Goal: Task Accomplishment & Management: Manage account settings

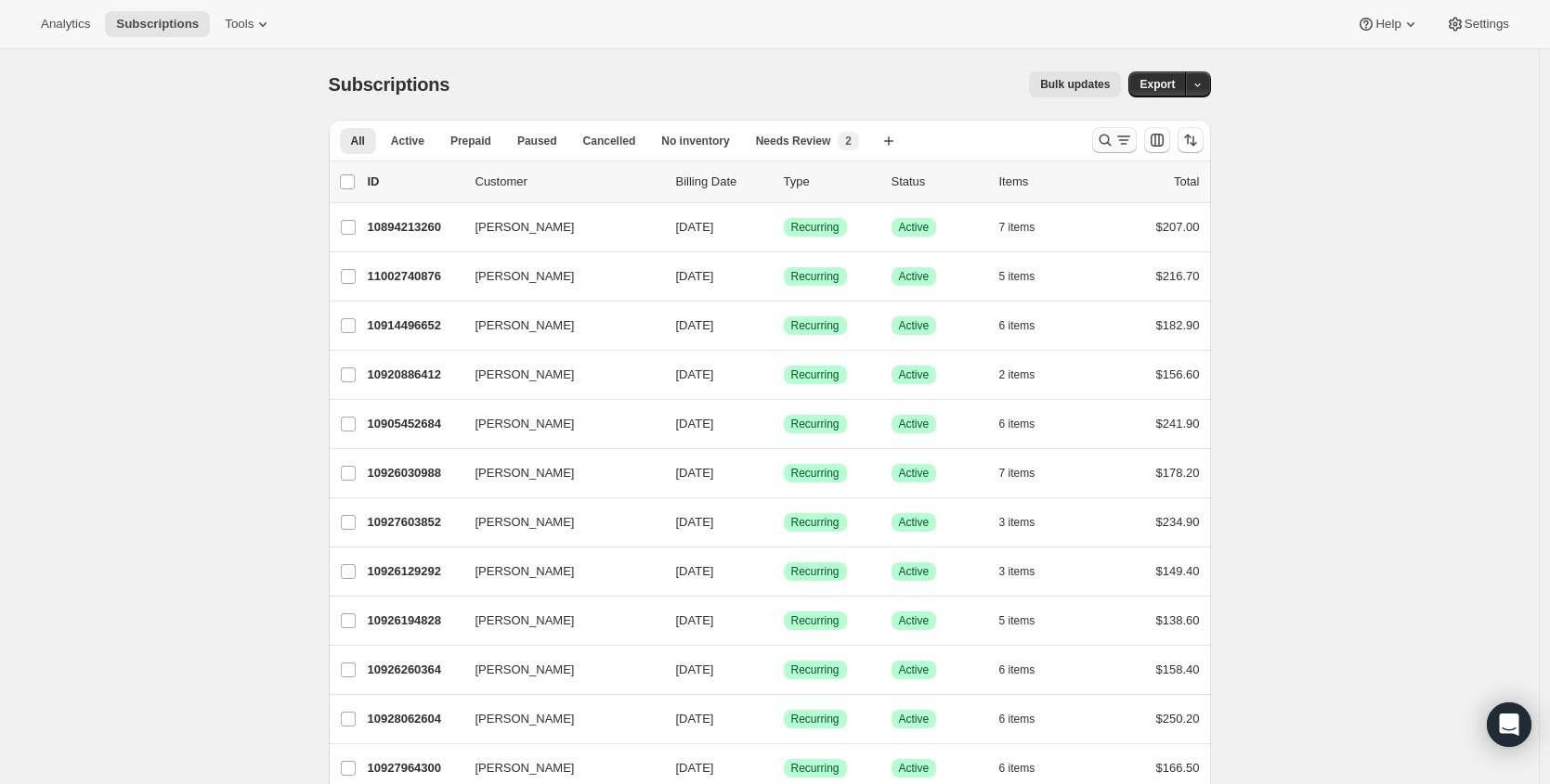
click at [1102, 137] on icon "Search and filter results" at bounding box center [1105, 140] width 19 height 19
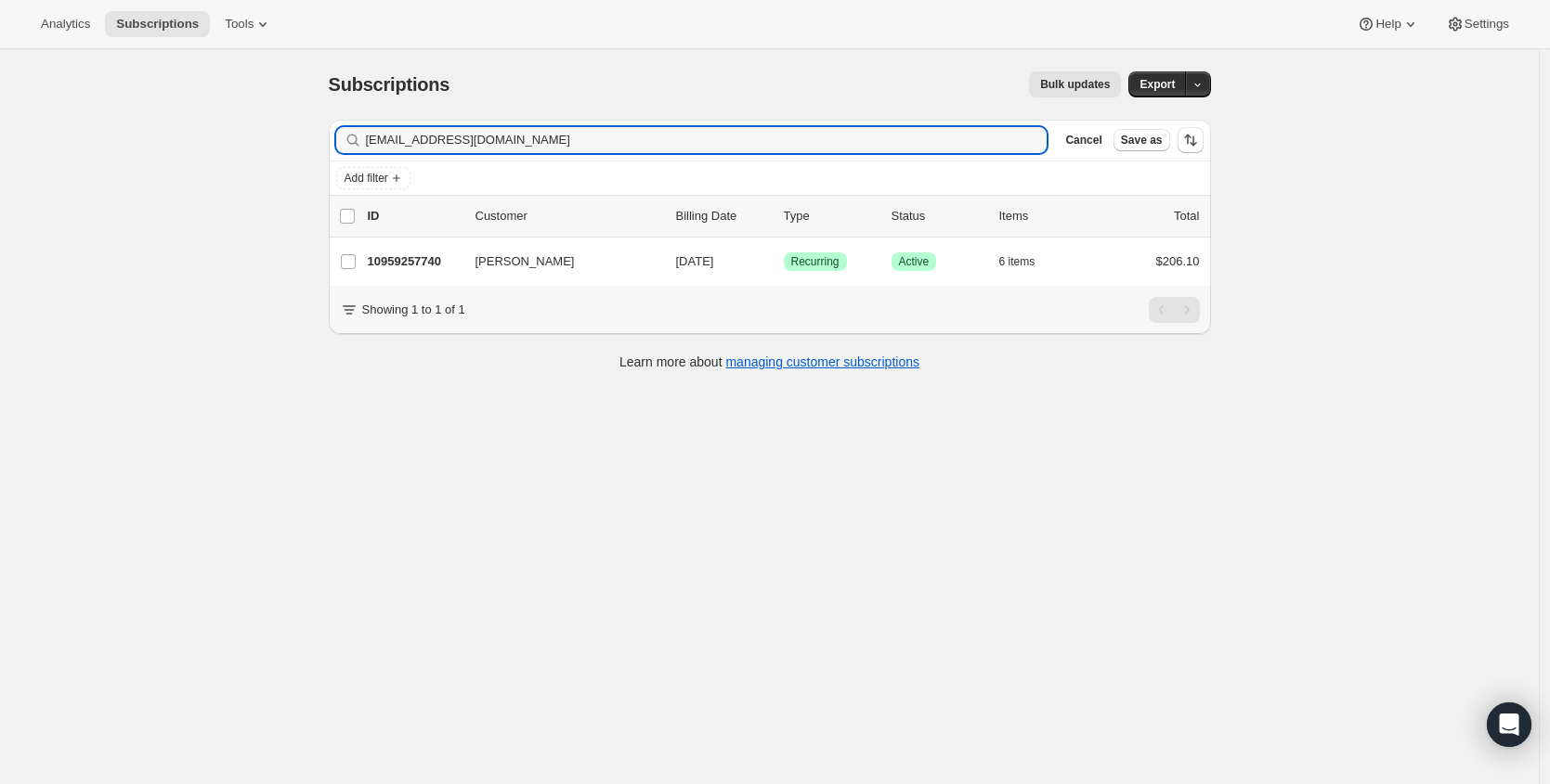
type input "klcoffaro@gmail.com"
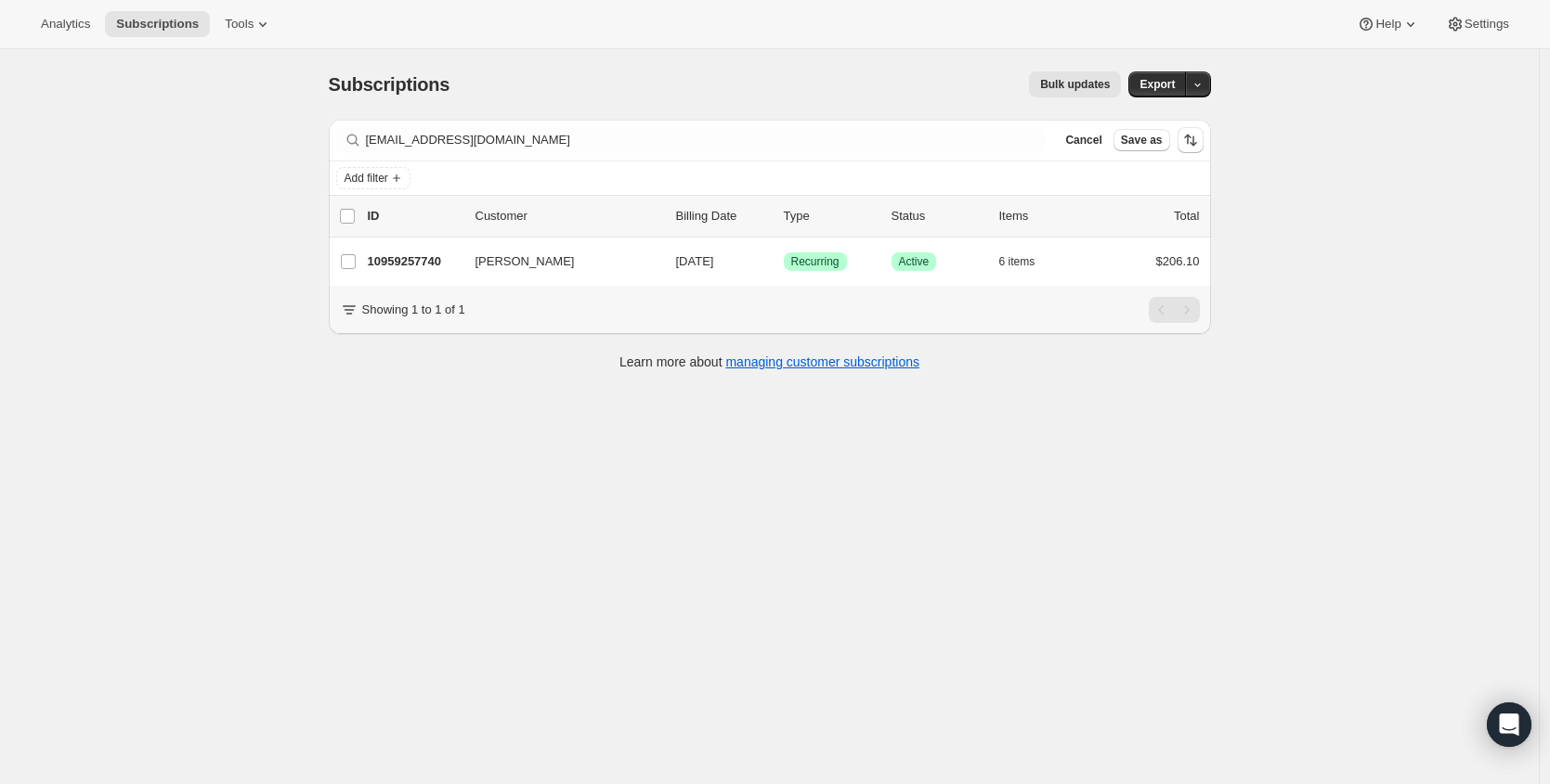
click at [417, 260] on p "10959257740" at bounding box center [414, 261] width 93 height 19
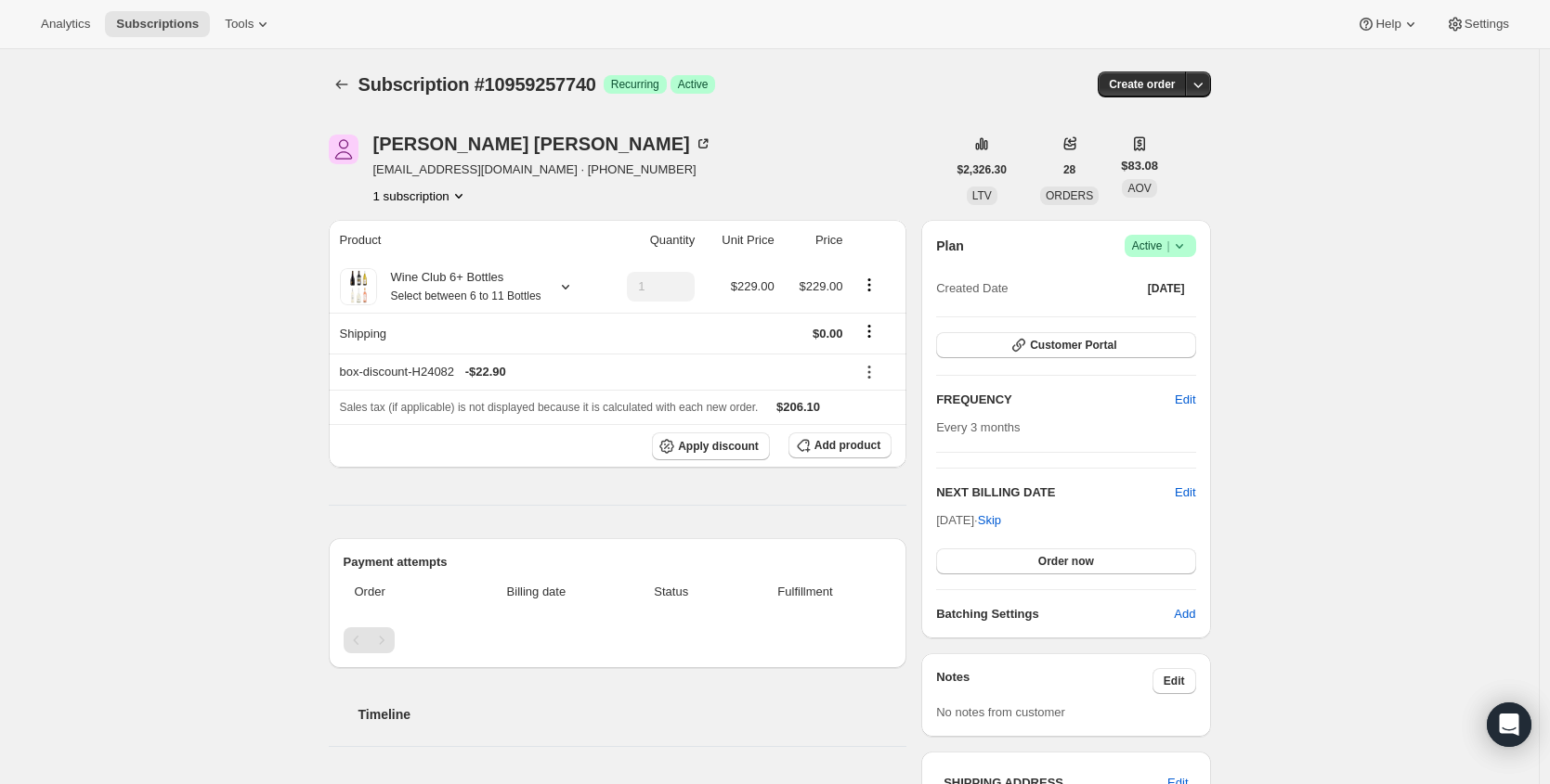
click at [1158, 253] on span "Active |" at bounding box center [1160, 246] width 57 height 19
click at [1168, 320] on span "Cancel subscription" at bounding box center [1160, 315] width 105 height 14
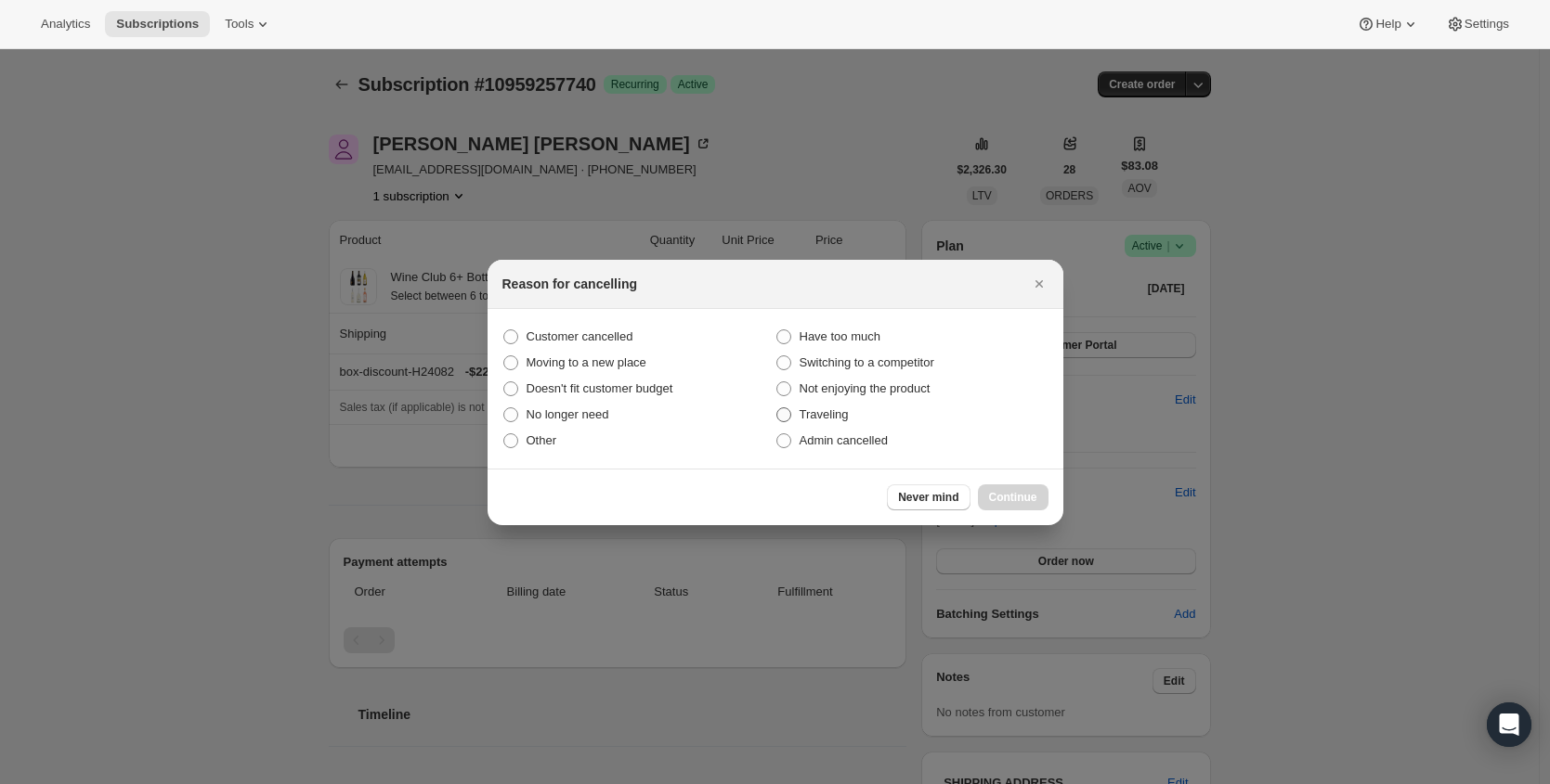
drag, startPoint x: 624, startPoint y: 341, endPoint x: 864, endPoint y: 425, distance: 254.3
click at [623, 341] on span "Customer cancelled" at bounding box center [580, 336] width 107 height 14
click at [504, 330] on input "Customer cancelled" at bounding box center [503, 329] width 1 height 1
radio input "true"
click at [1022, 490] on span "Continue" at bounding box center [1013, 497] width 49 height 15
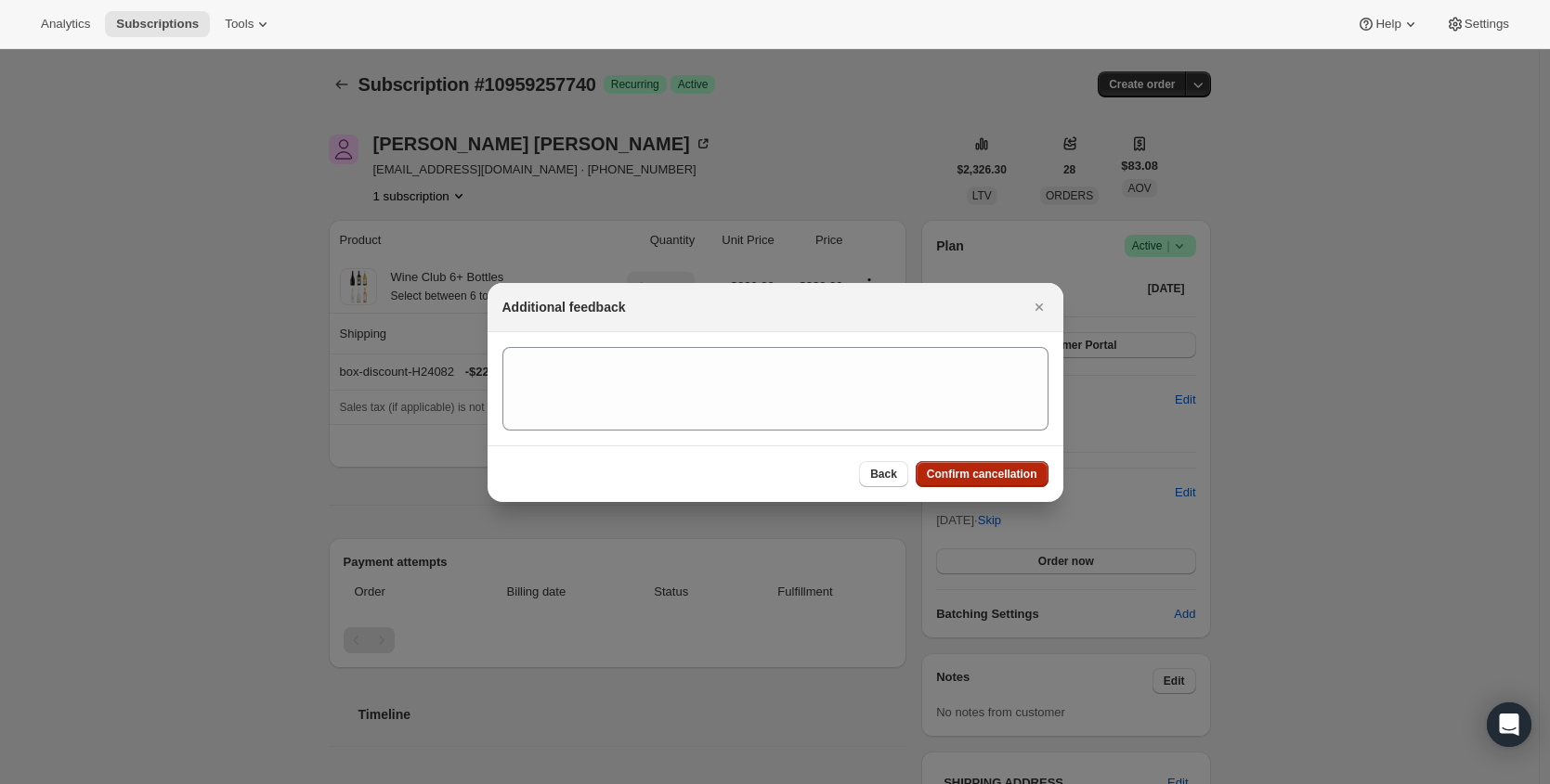
click at [1017, 476] on span "Confirm cancellation" at bounding box center [982, 474] width 110 height 15
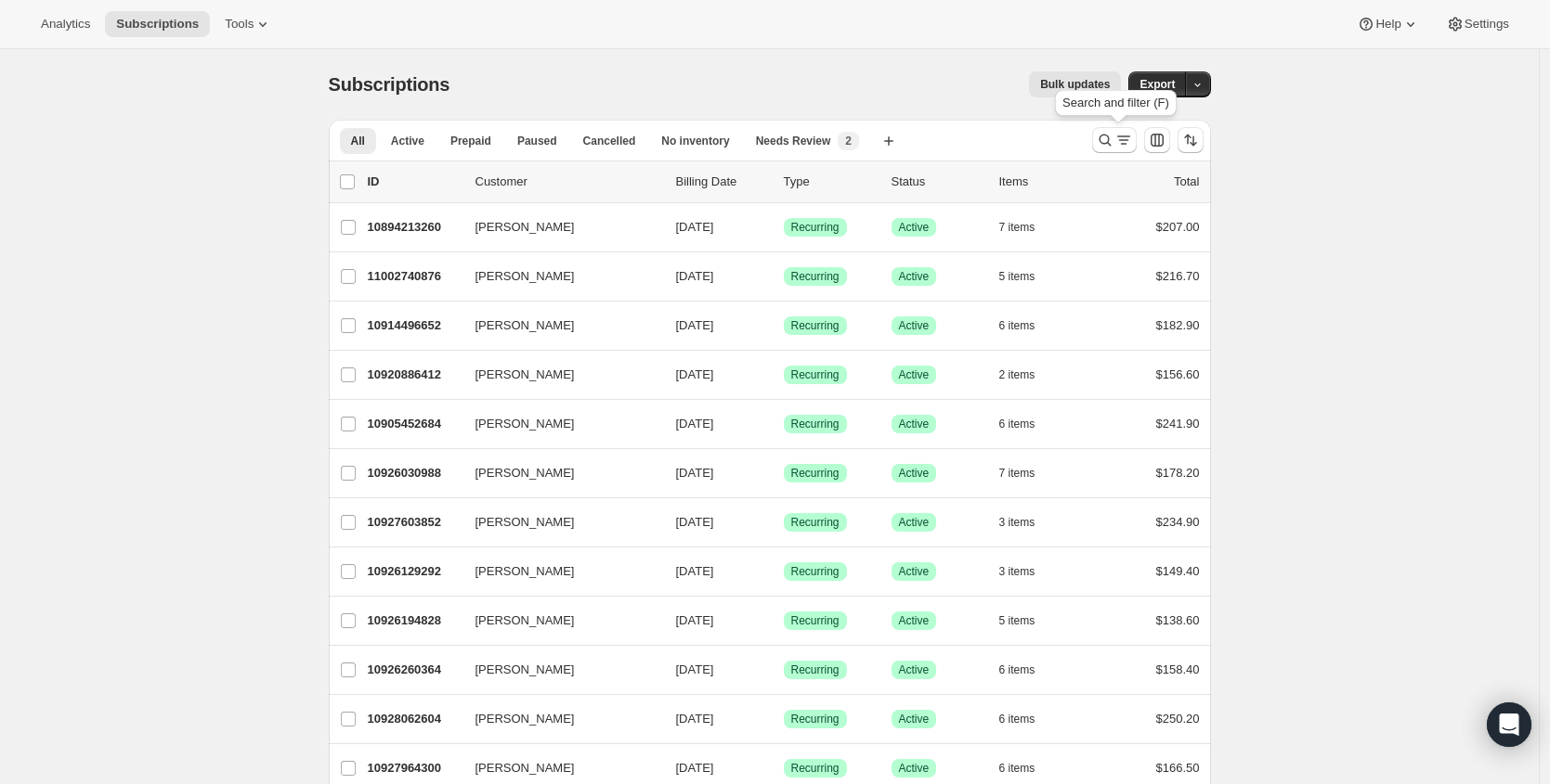
drag, startPoint x: 1122, startPoint y: 134, endPoint x: 944, endPoint y: 196, distance: 188.5
click at [1122, 134] on icon "Search and filter results" at bounding box center [1124, 140] width 19 height 19
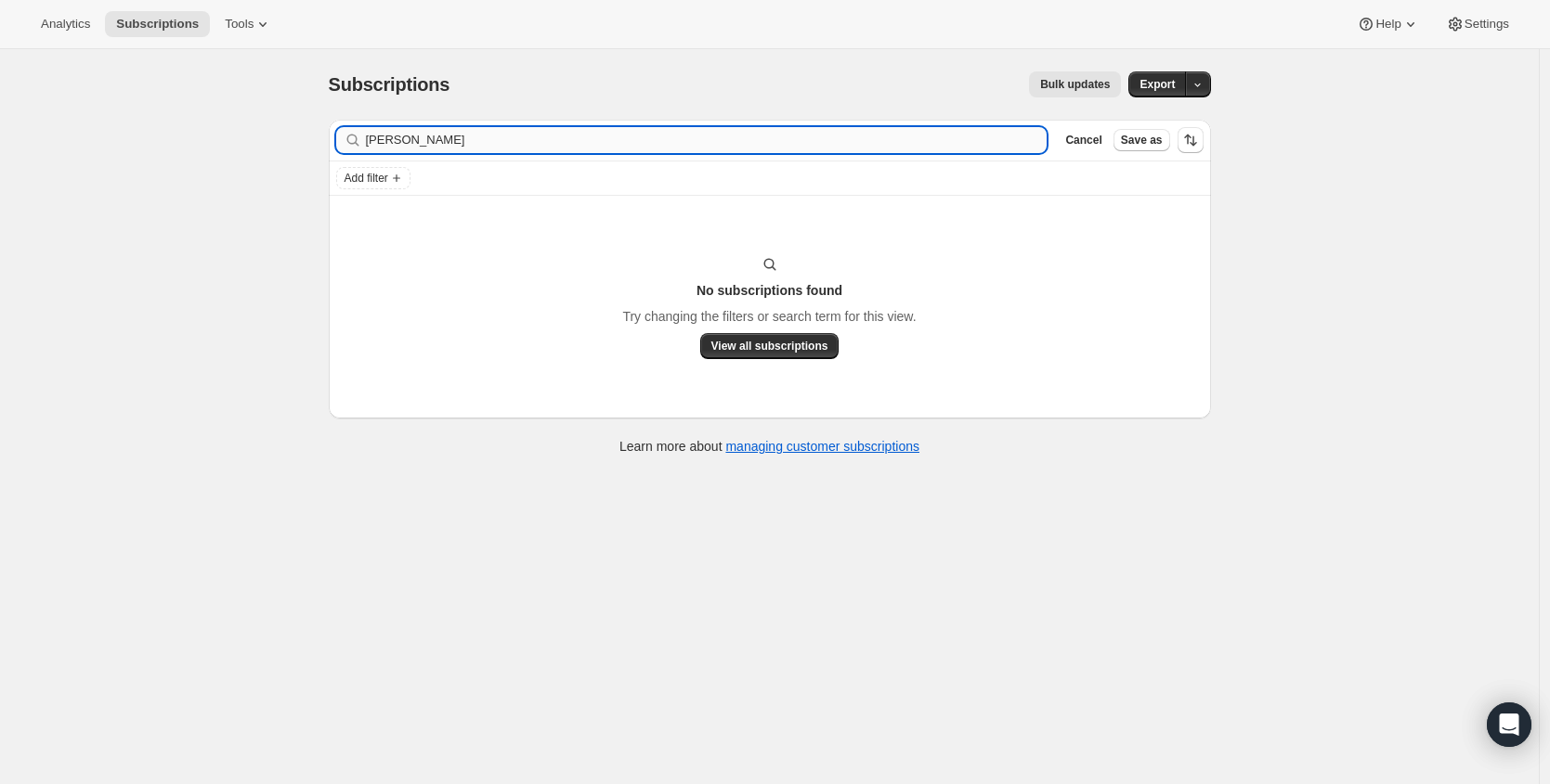
click at [479, 144] on input "kristina allen" at bounding box center [707, 140] width 682 height 26
drag, startPoint x: 384, startPoint y: 143, endPoint x: 393, endPoint y: 150, distance: 11.4
click at [384, 143] on input "k.p allen" at bounding box center [707, 140] width 682 height 26
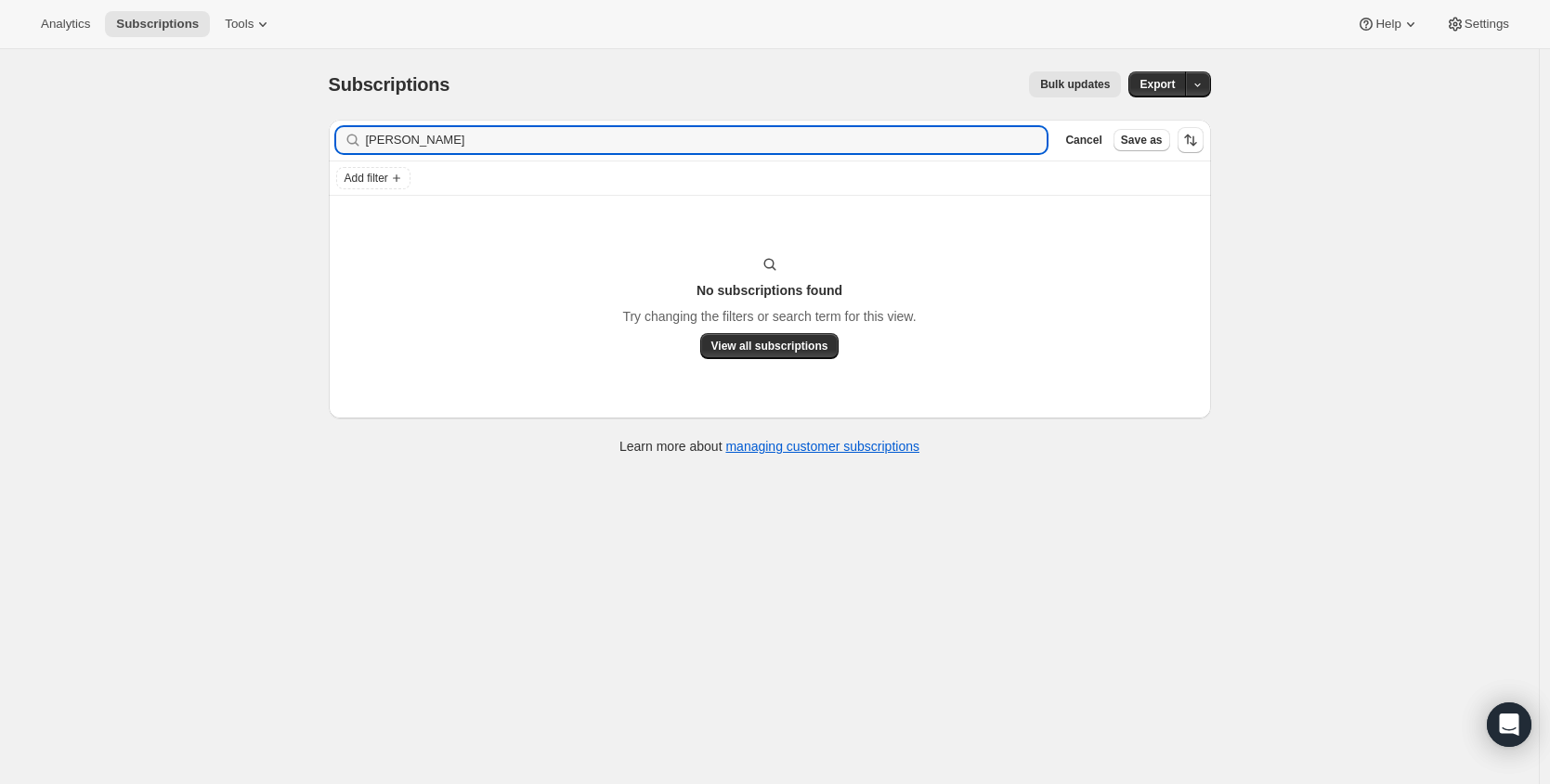
type input "k.p. allen"
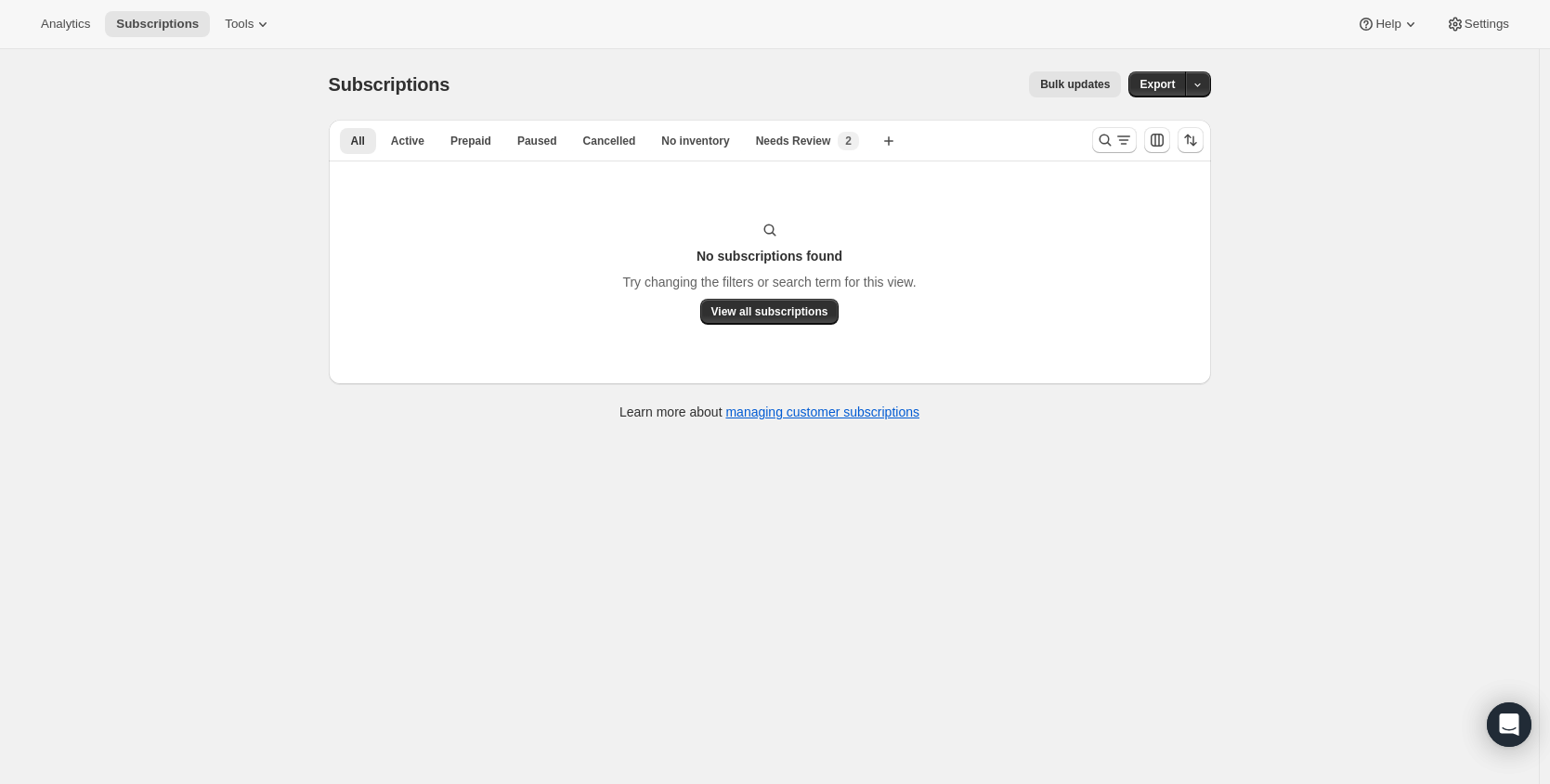
click at [1093, 152] on div at bounding box center [1148, 140] width 126 height 37
click at [1104, 150] on button "Search and filter results" at bounding box center [1114, 140] width 45 height 26
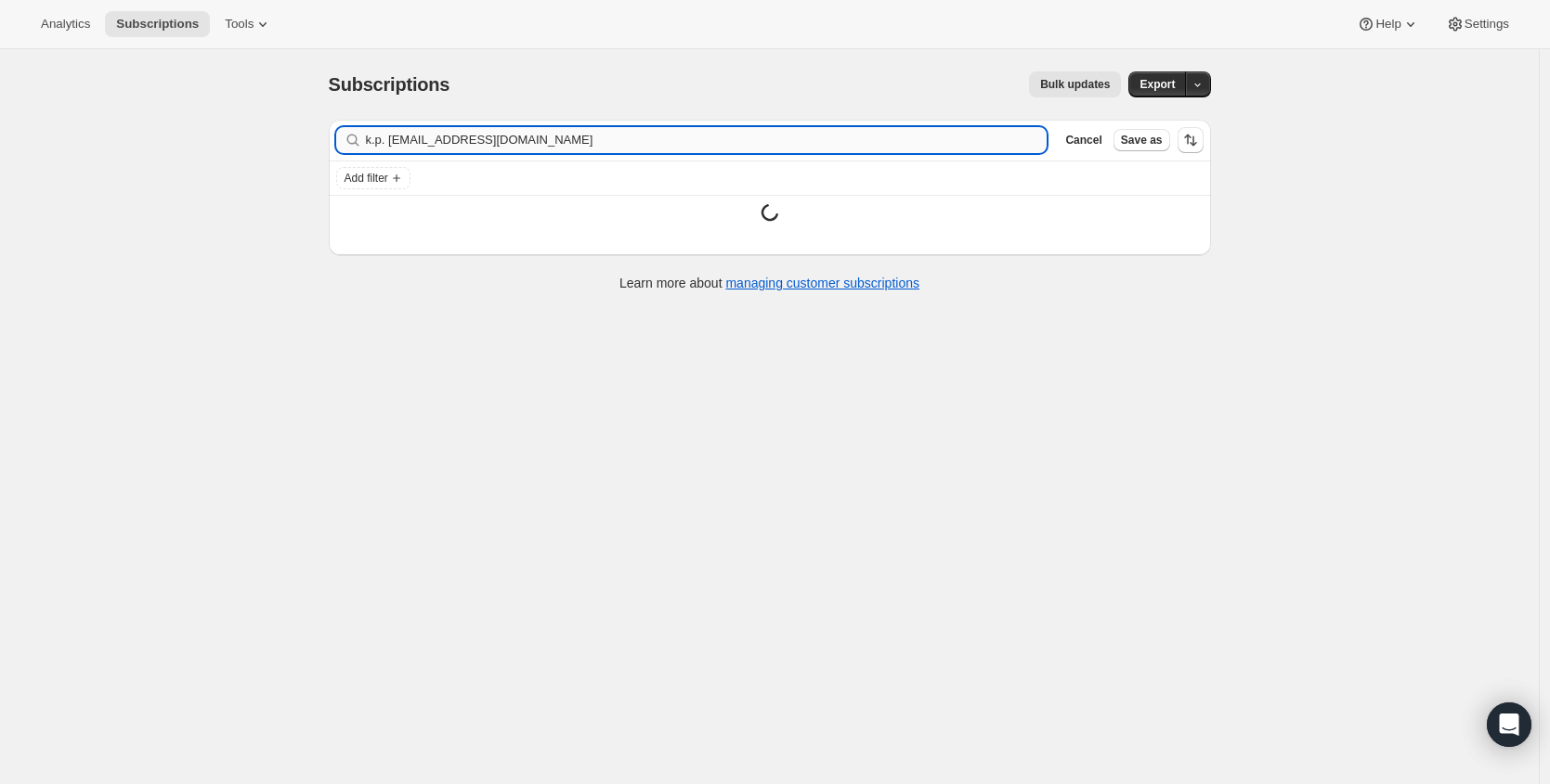
click at [727, 147] on input "k.p. allenfrenchstyle24@gmail.com" at bounding box center [707, 140] width 682 height 26
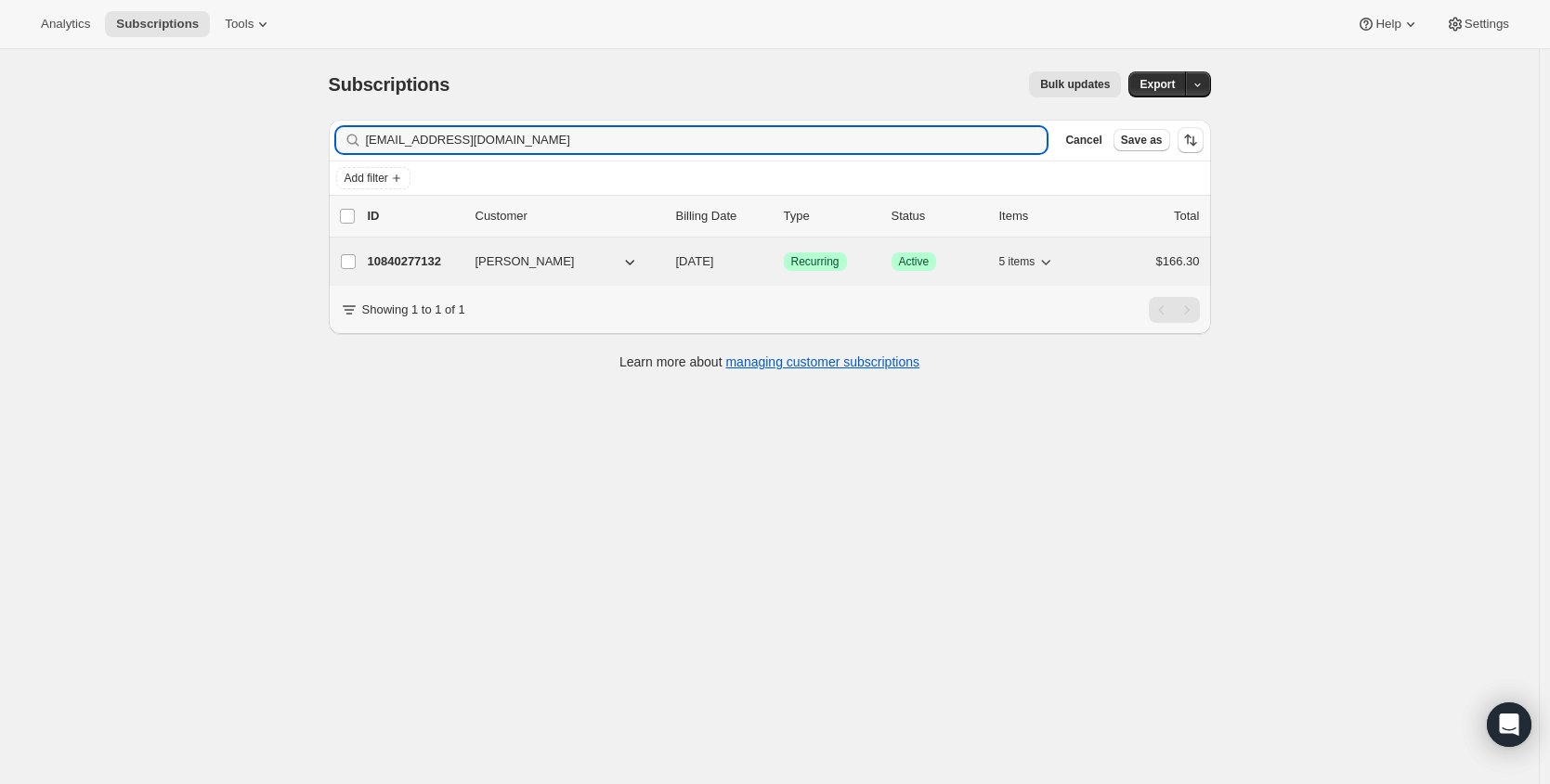
type input "[EMAIL_ADDRESS][DOMAIN_NAME]"
click at [412, 272] on div "10840277132 K. P. Allen 10/08/2025 Success Recurring Success Active 5 items $16…" at bounding box center [783, 262] width 832 height 26
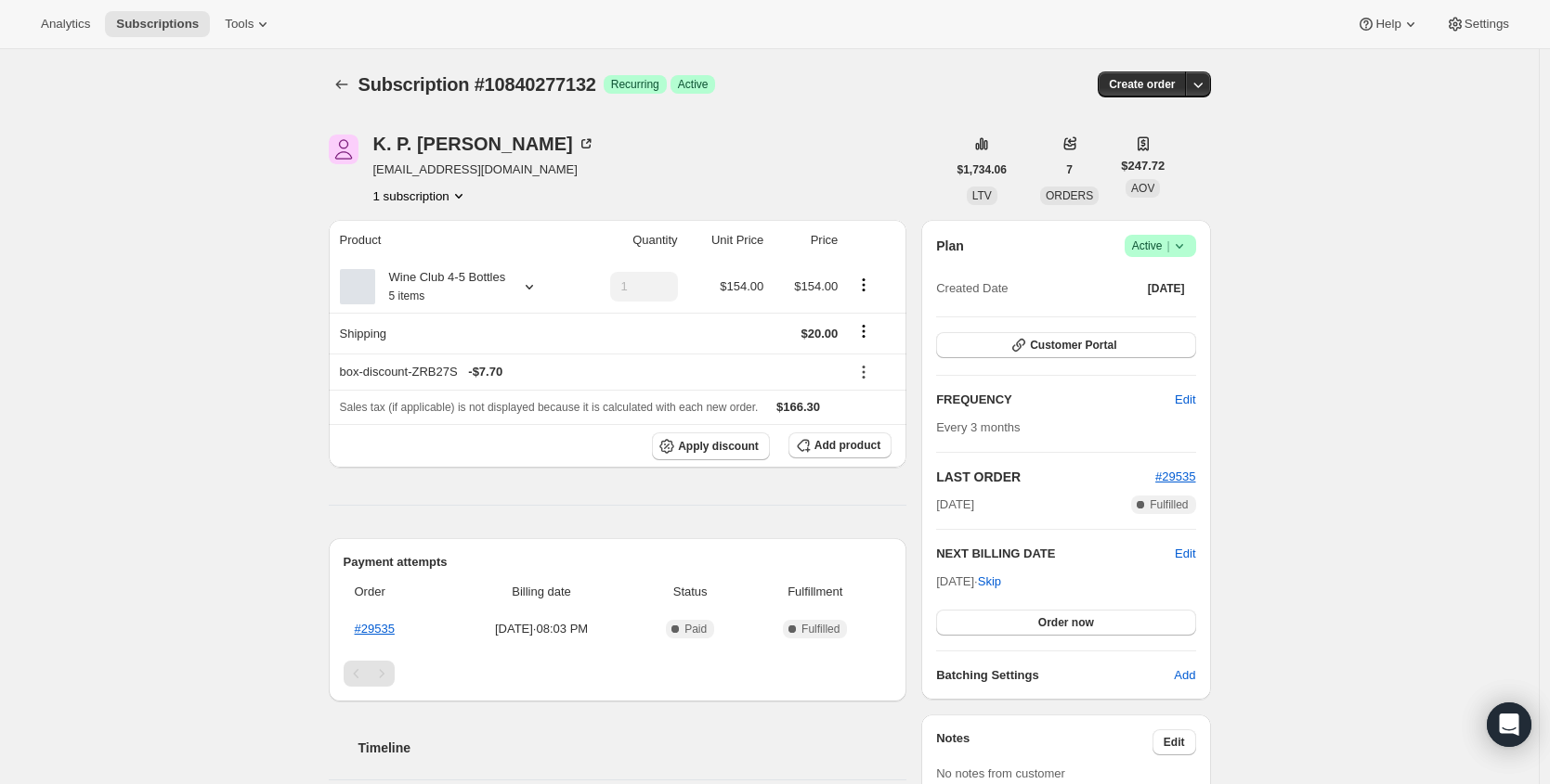
click at [476, 175] on span "[EMAIL_ADDRESS][DOMAIN_NAME]" at bounding box center [485, 170] width 222 height 19
click at [474, 175] on span "frenchstyle24@gmail.com" at bounding box center [485, 170] width 222 height 19
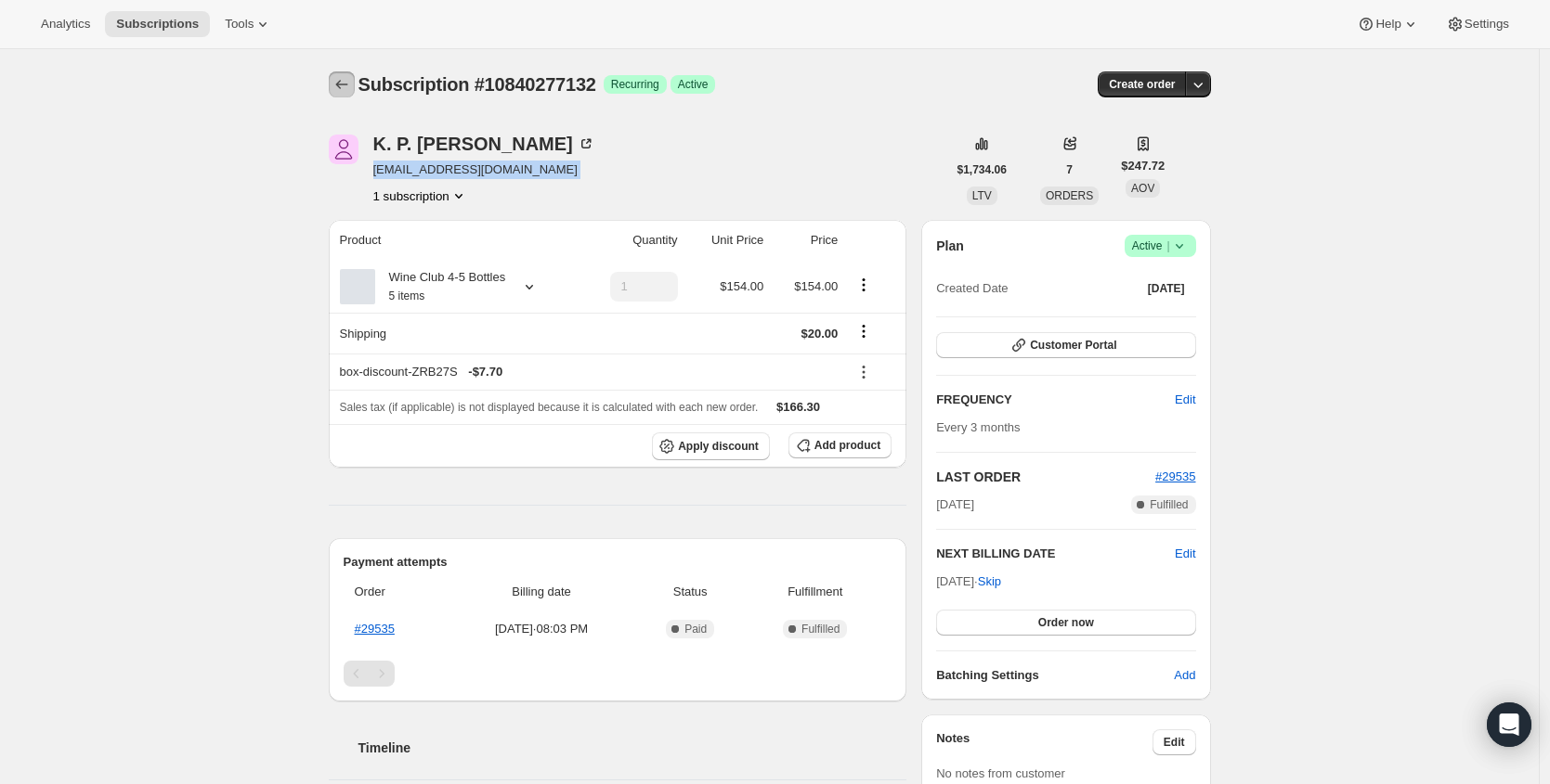
click at [350, 90] on icon "Subscriptions" at bounding box center [342, 84] width 19 height 19
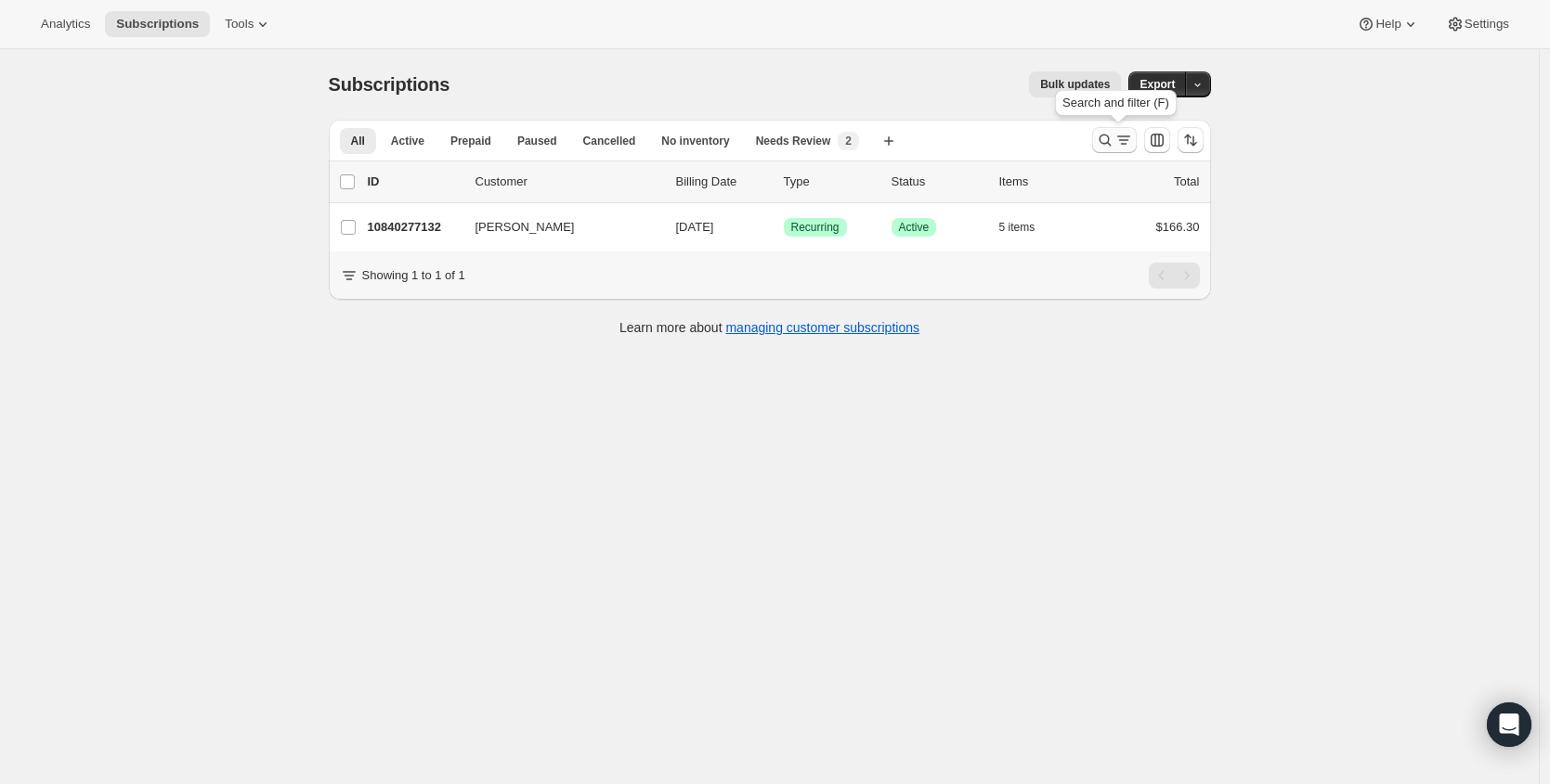
click at [1111, 146] on icon "Search and filter results" at bounding box center [1105, 140] width 19 height 19
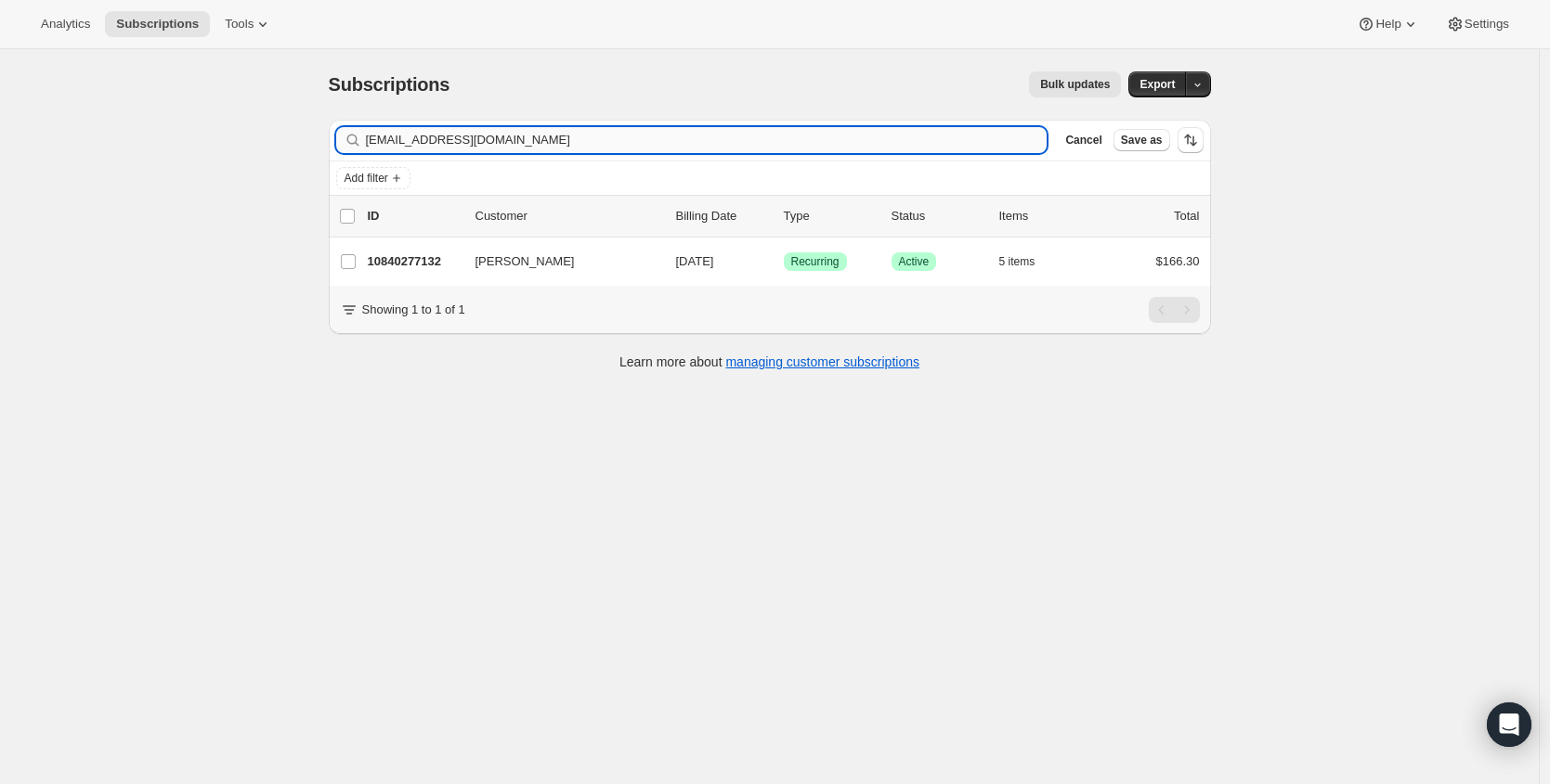
click at [749, 149] on input "frenchstyle24@gmail.com" at bounding box center [707, 140] width 682 height 26
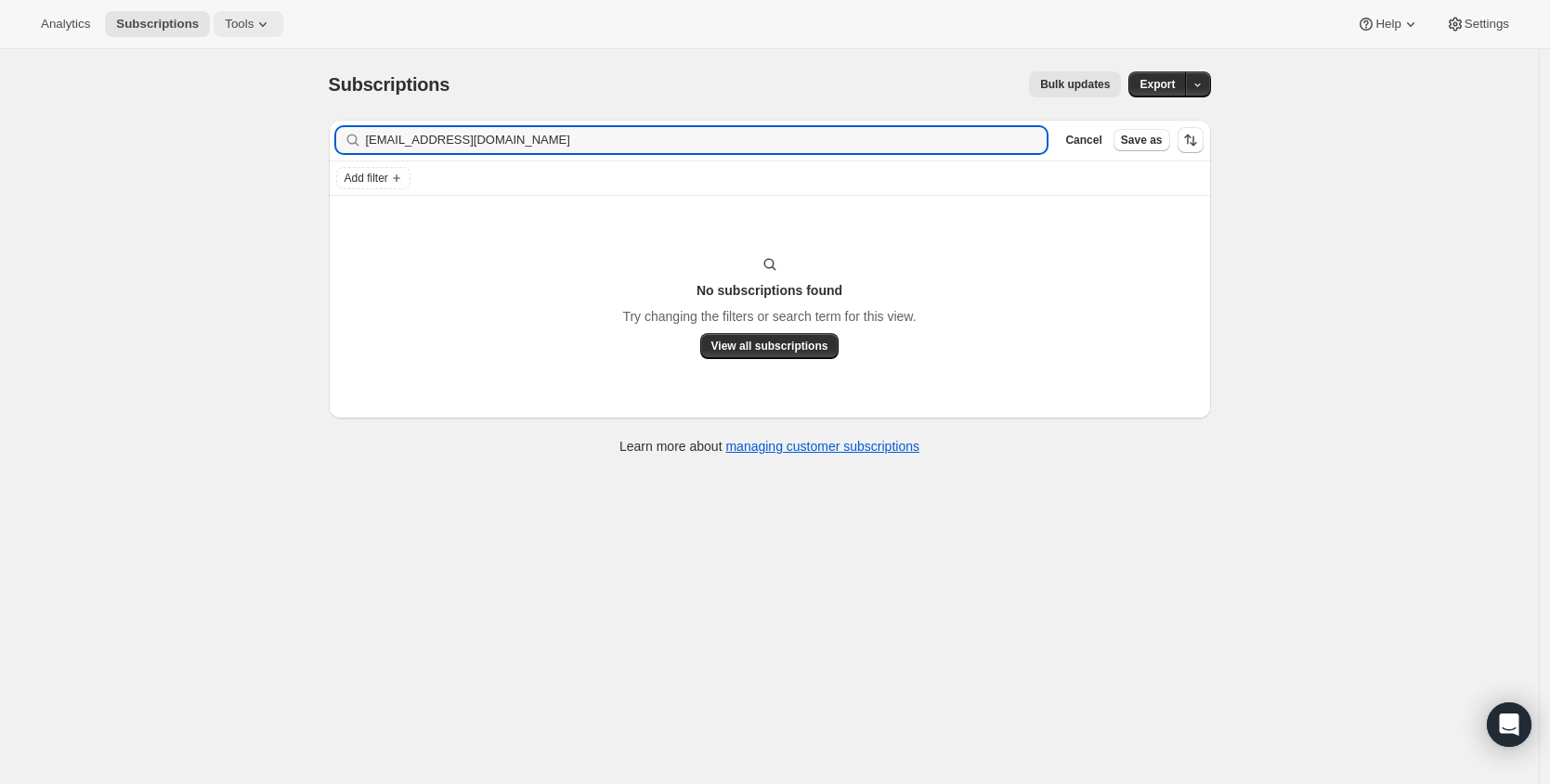
type input "theluxevent@gmail.com"
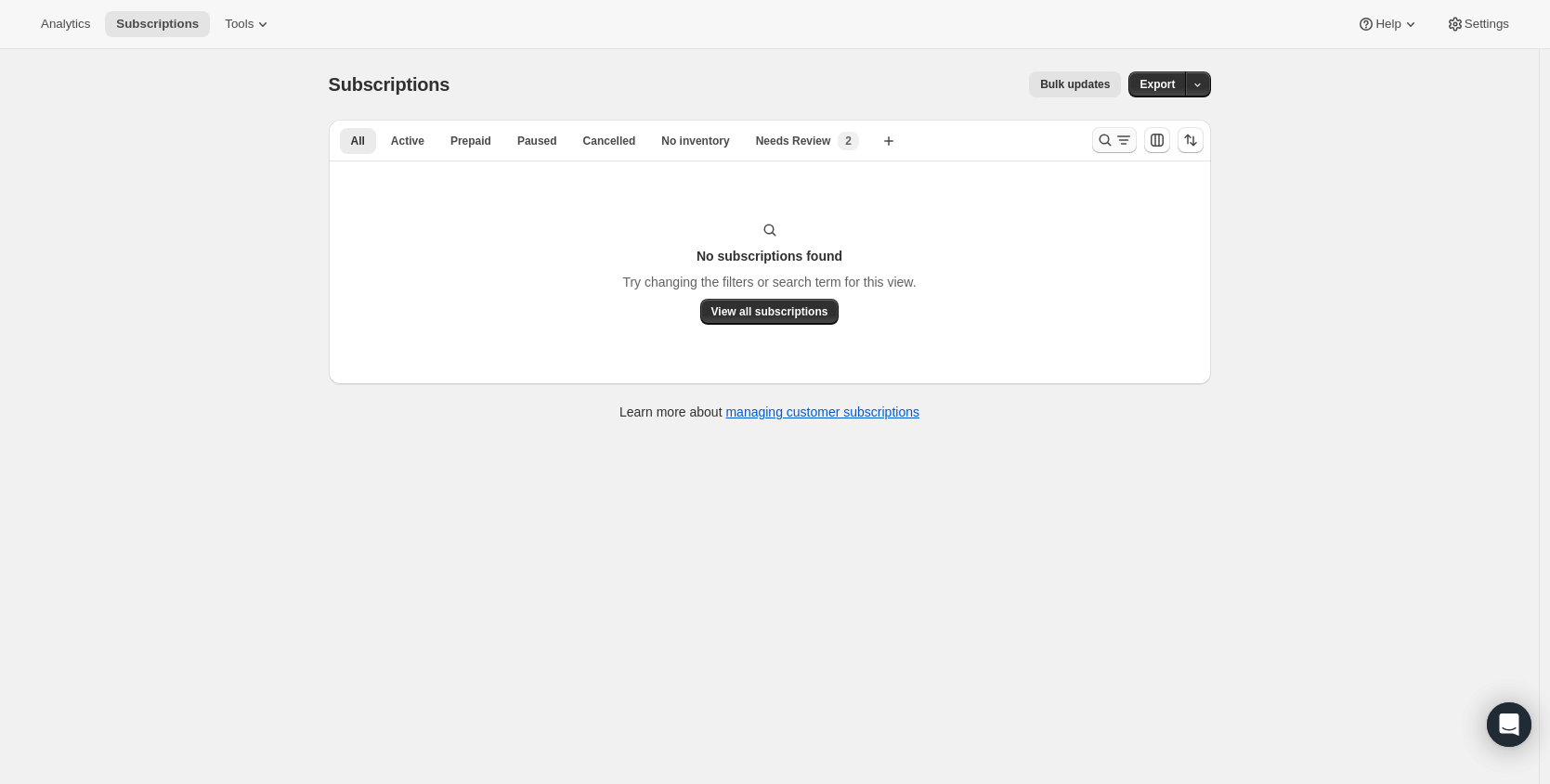
click at [1115, 142] on icon "Search and filter results" at bounding box center [1105, 140] width 19 height 19
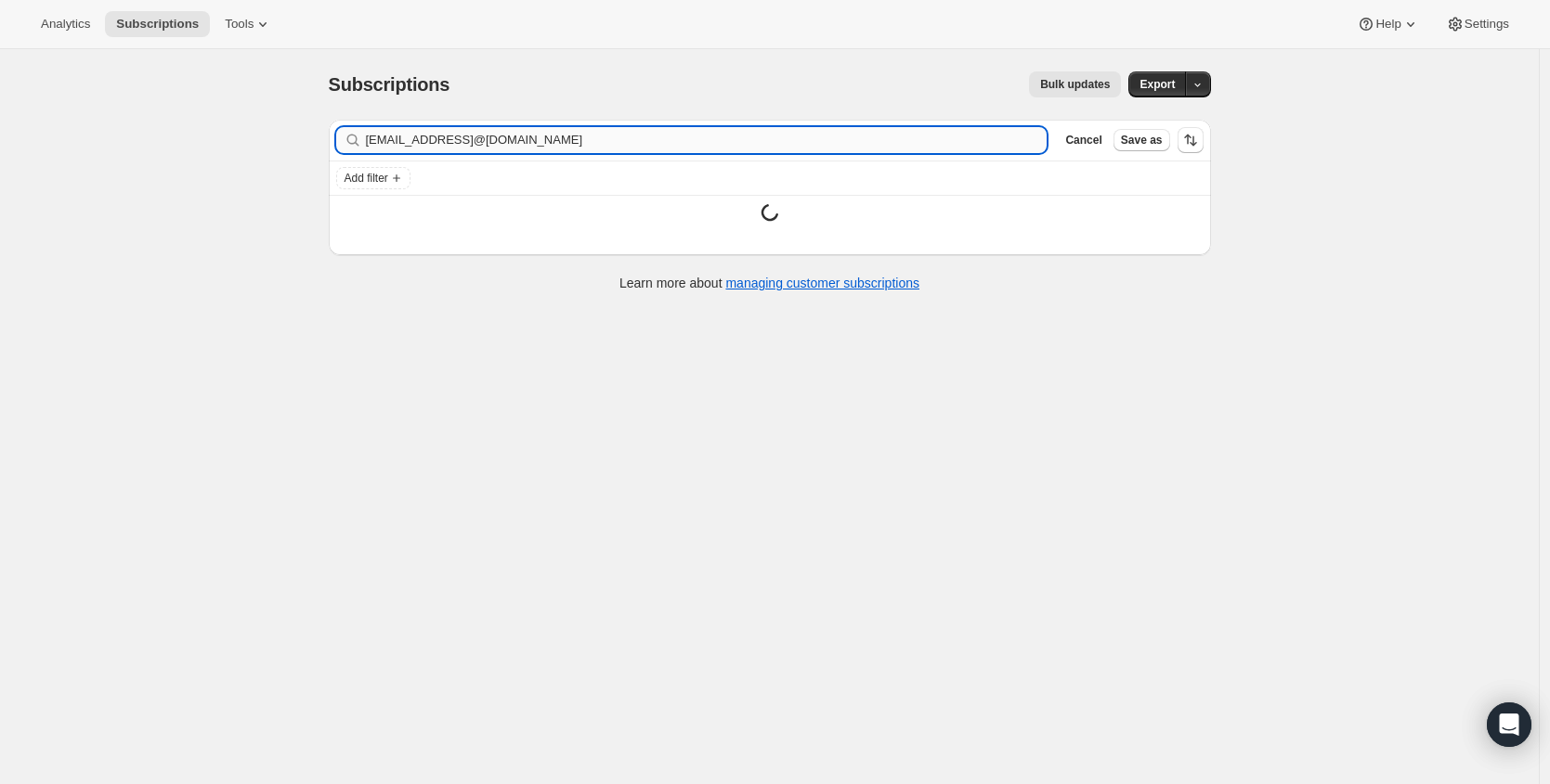
click at [632, 147] on input "[EMAIL_ADDRESS]@[DOMAIN_NAME]" at bounding box center [707, 140] width 682 height 26
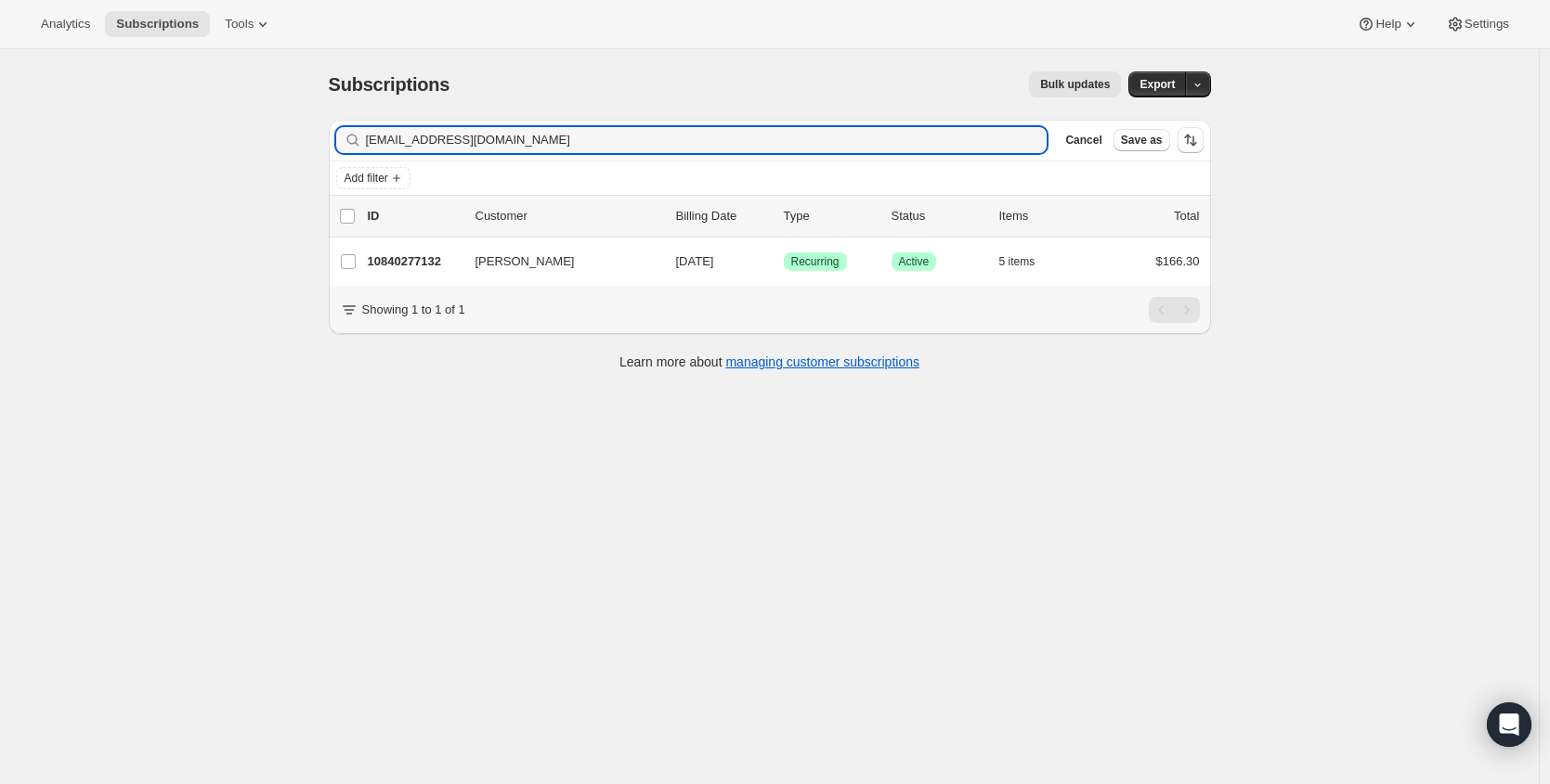
type input "[EMAIL_ADDRESS][DOMAIN_NAME]"
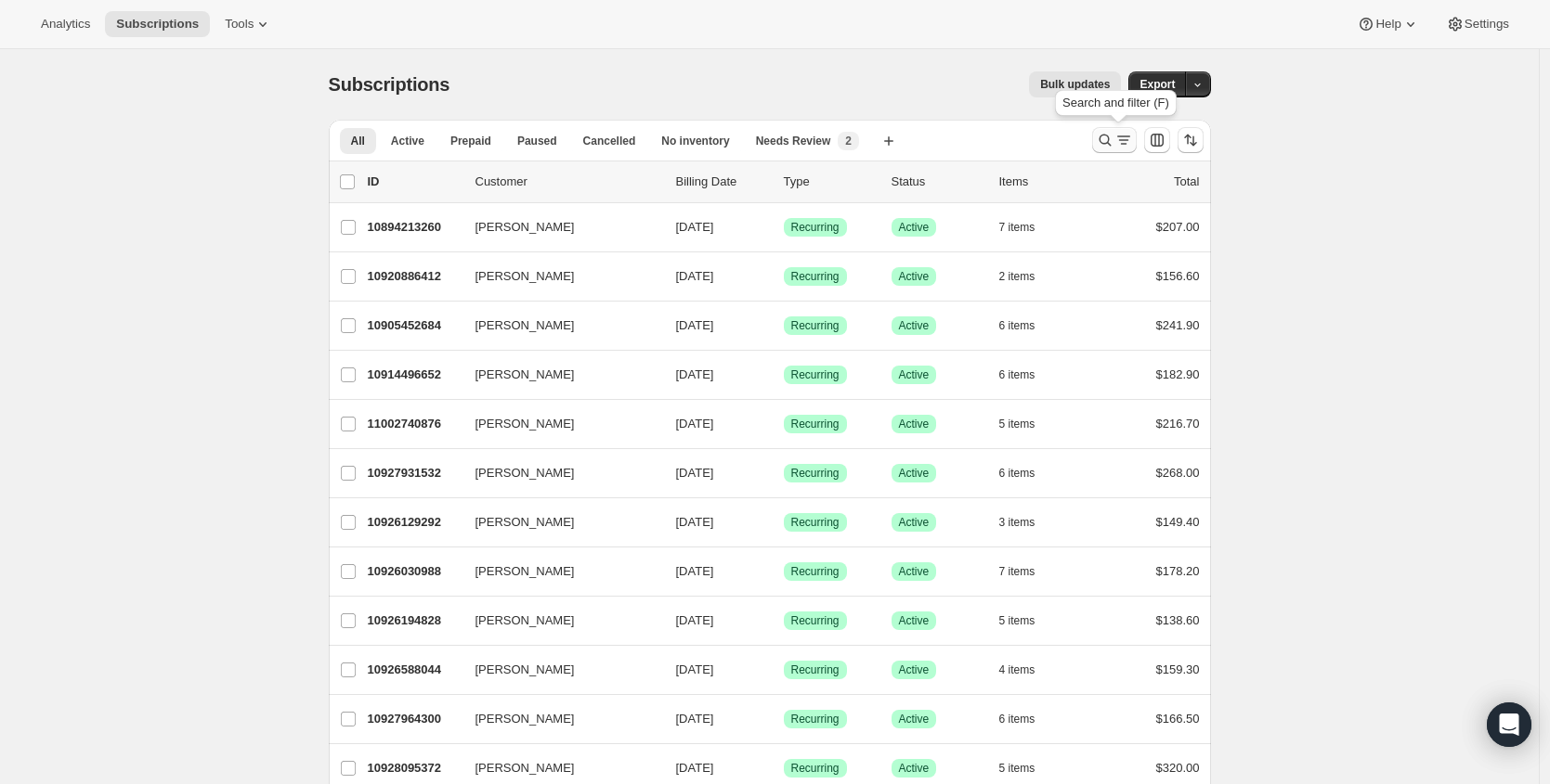
click at [1133, 133] on icon "Search and filter results" at bounding box center [1124, 140] width 19 height 19
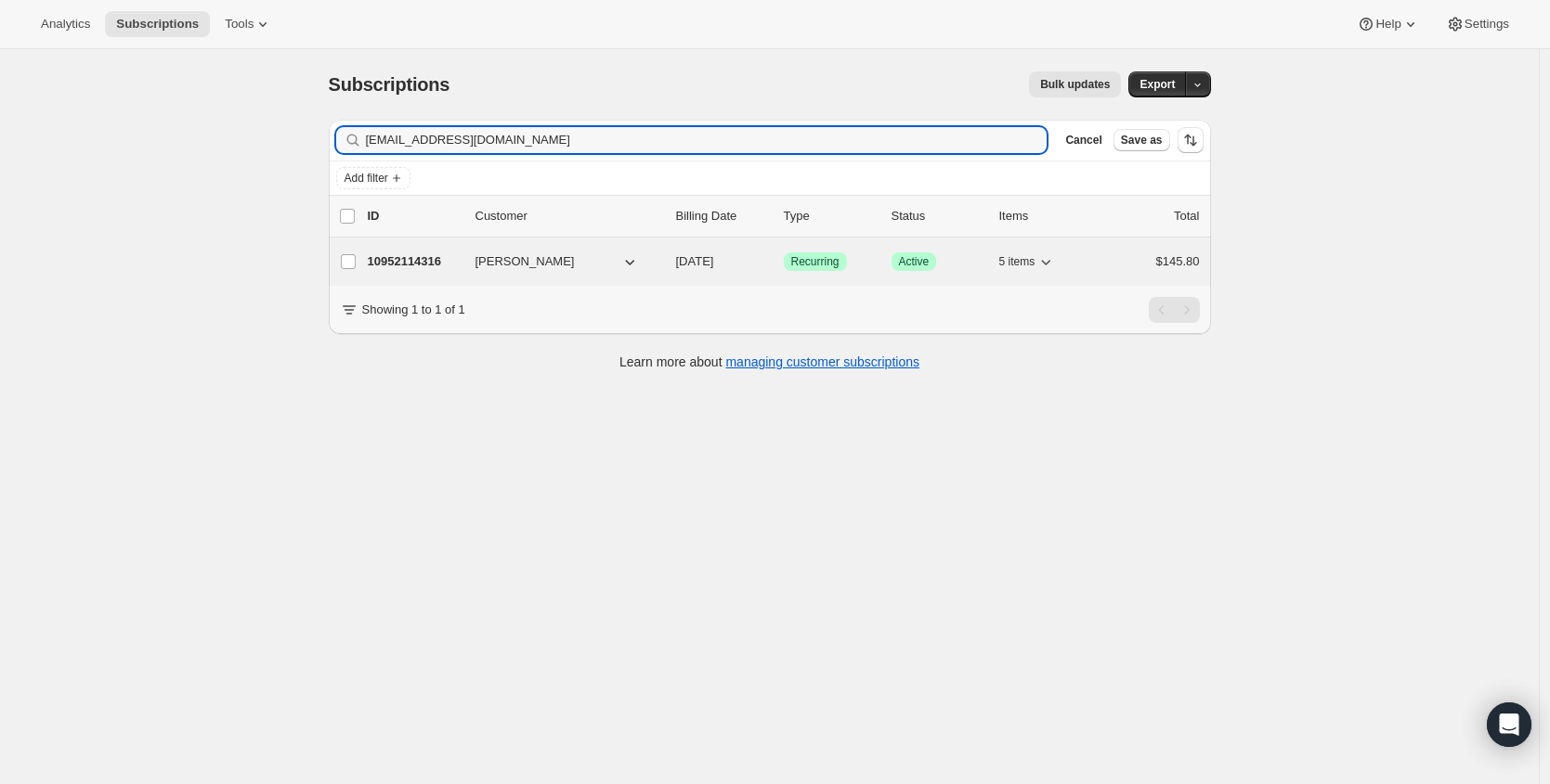
type input "[EMAIL_ADDRESS][DOMAIN_NAME]"
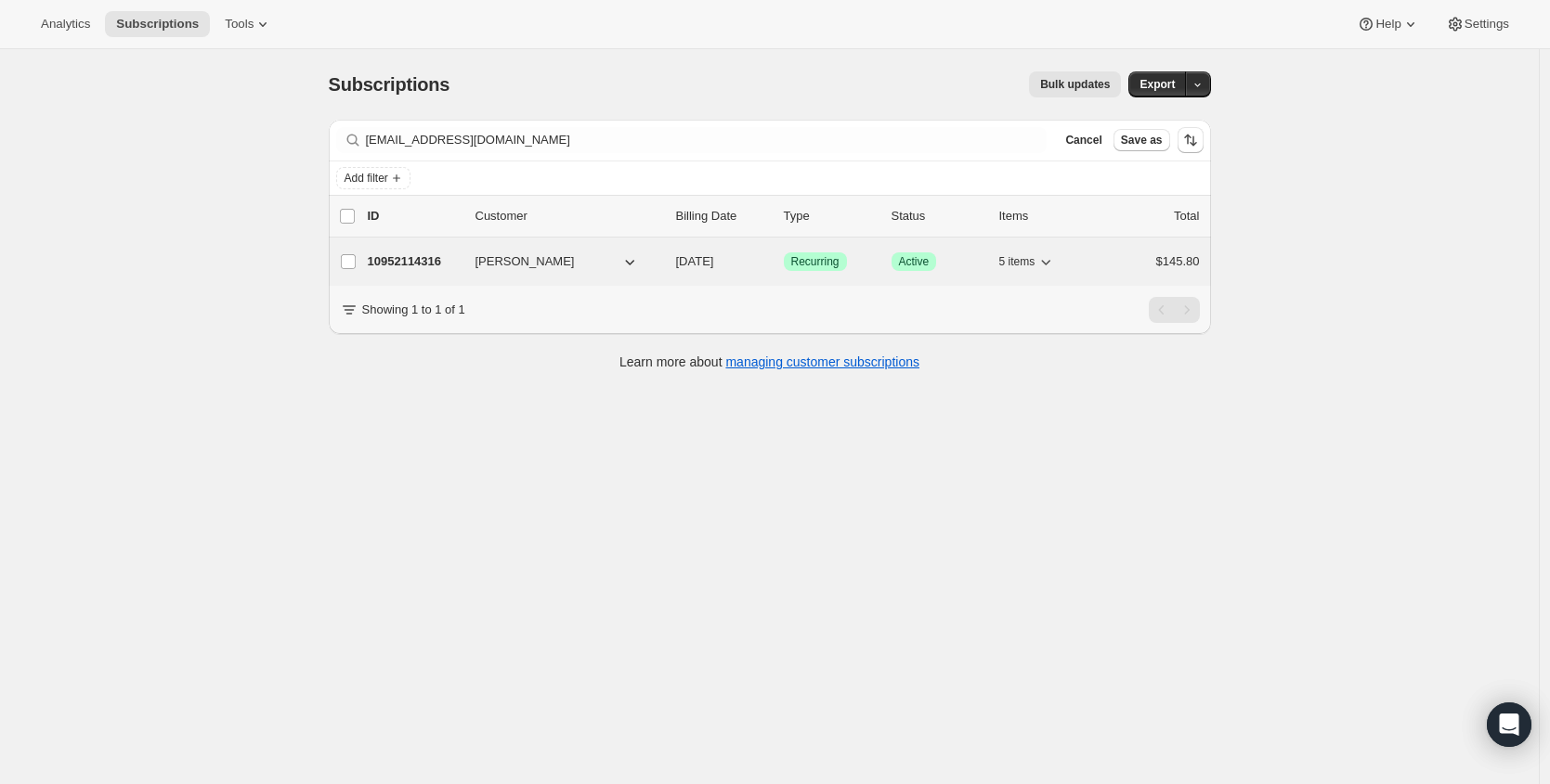
click at [405, 273] on div "10952114316 [PERSON_NAME] [DATE] Success Recurring Success Active 5 items $145.…" at bounding box center [783, 262] width 832 height 26
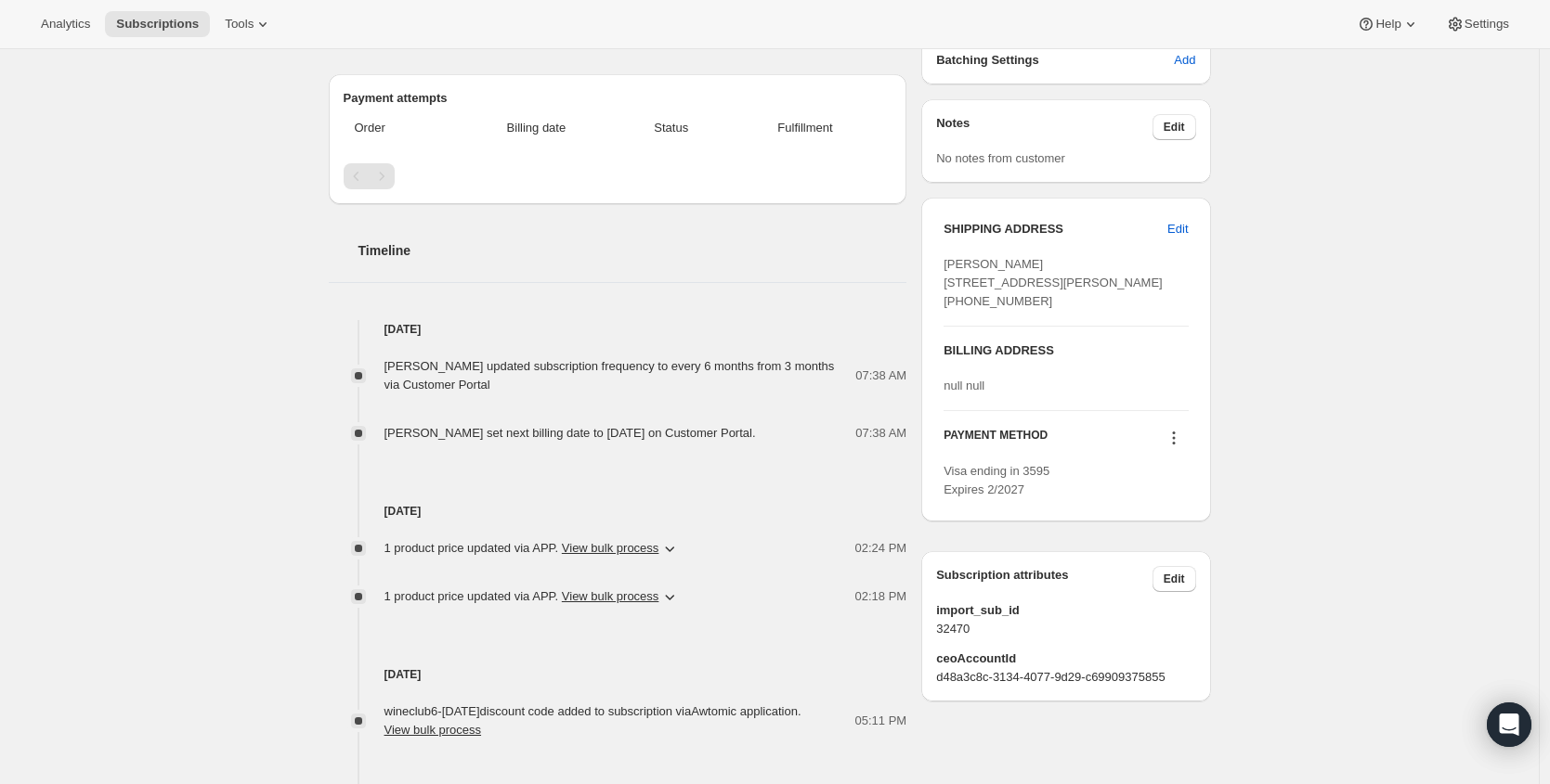
scroll to position [780, 0]
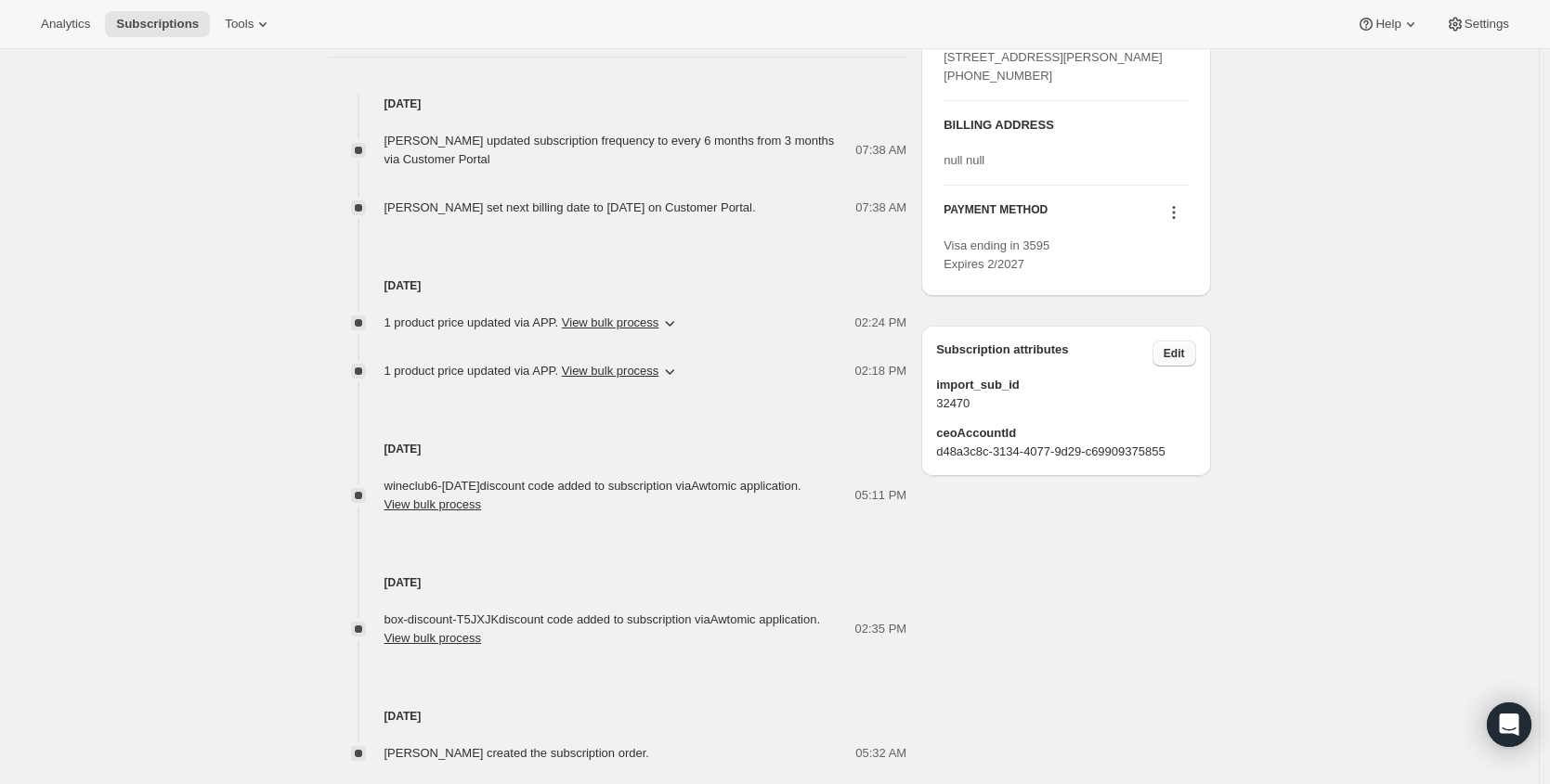
click at [1186, 361] on span "Edit" at bounding box center [1175, 353] width 22 height 15
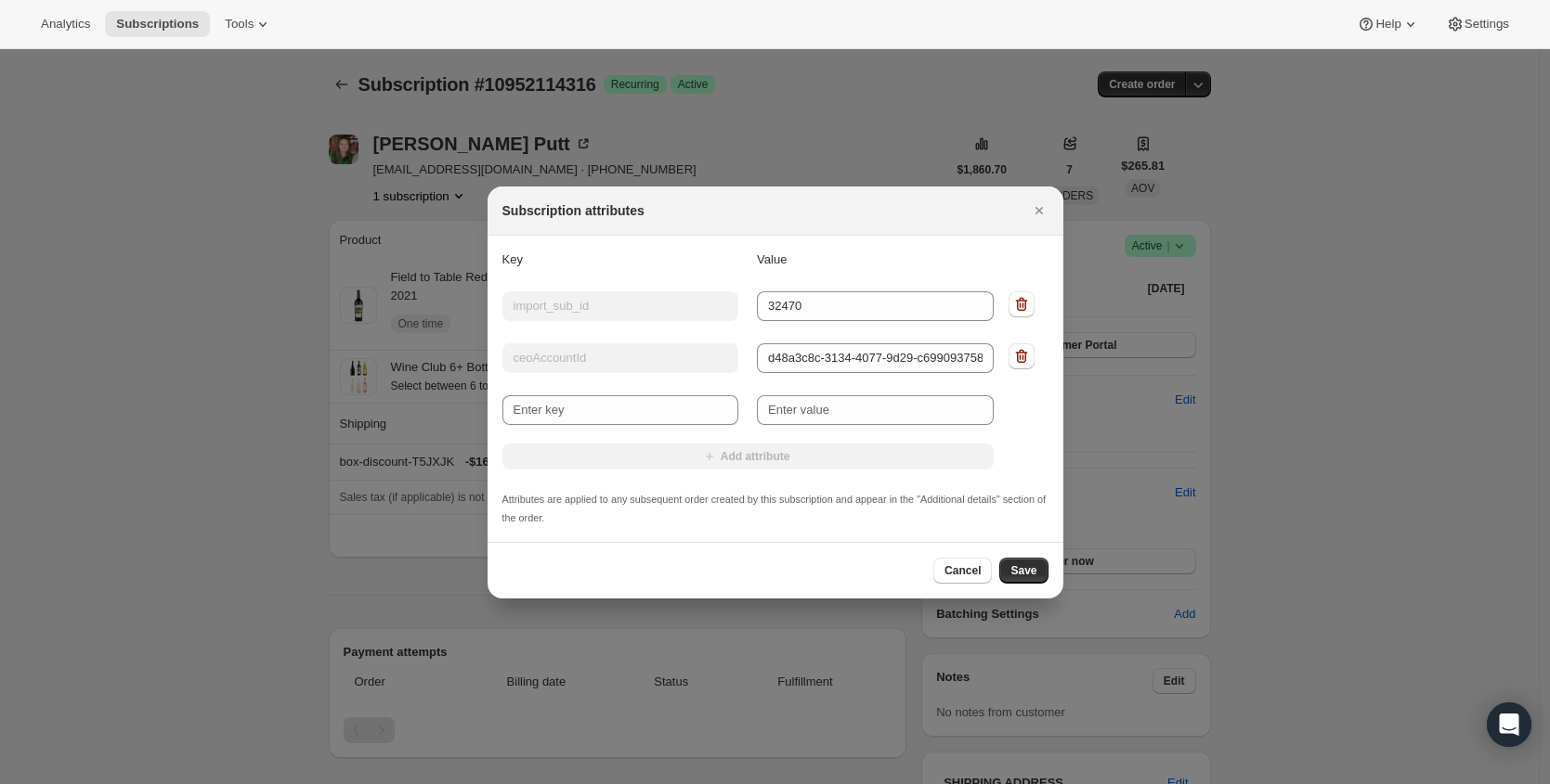
scroll to position [0, 0]
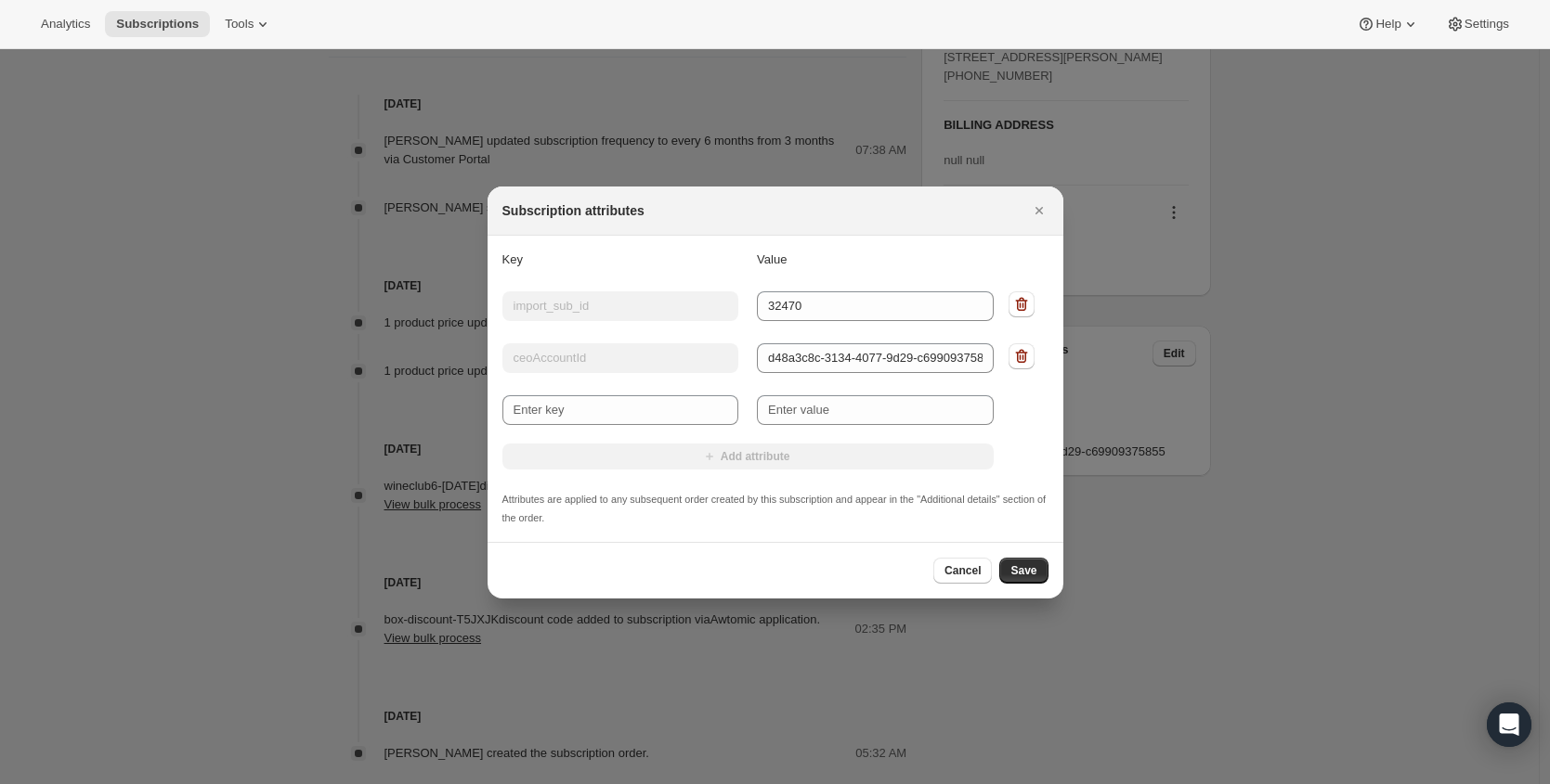
drag, startPoint x: 1021, startPoint y: 362, endPoint x: 1017, endPoint y: 394, distance: 32.2
click at [1021, 361] on icon ":rct:" at bounding box center [1022, 356] width 19 height 19
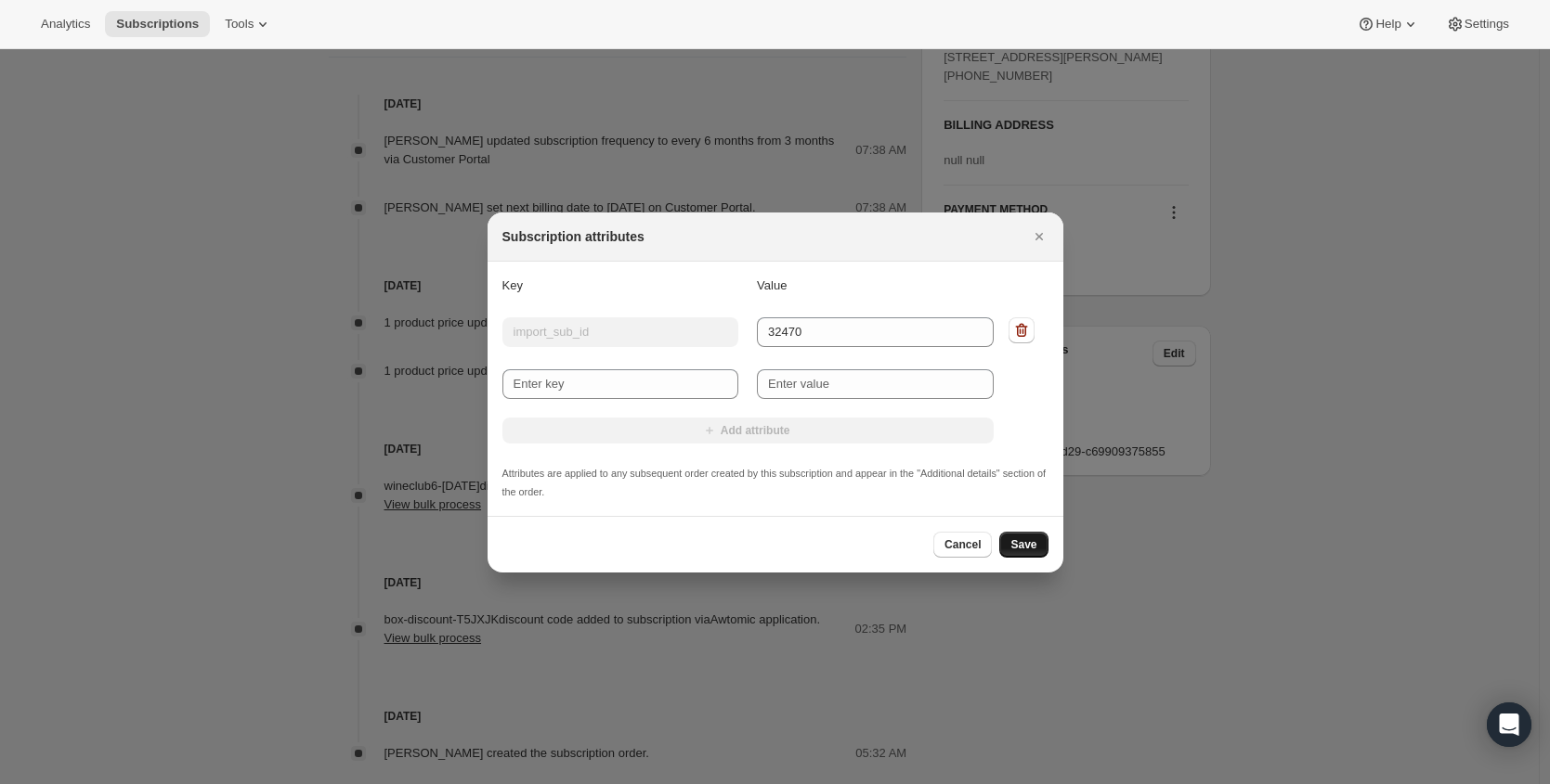
click at [1037, 540] on span "Save" at bounding box center [1024, 545] width 26 height 15
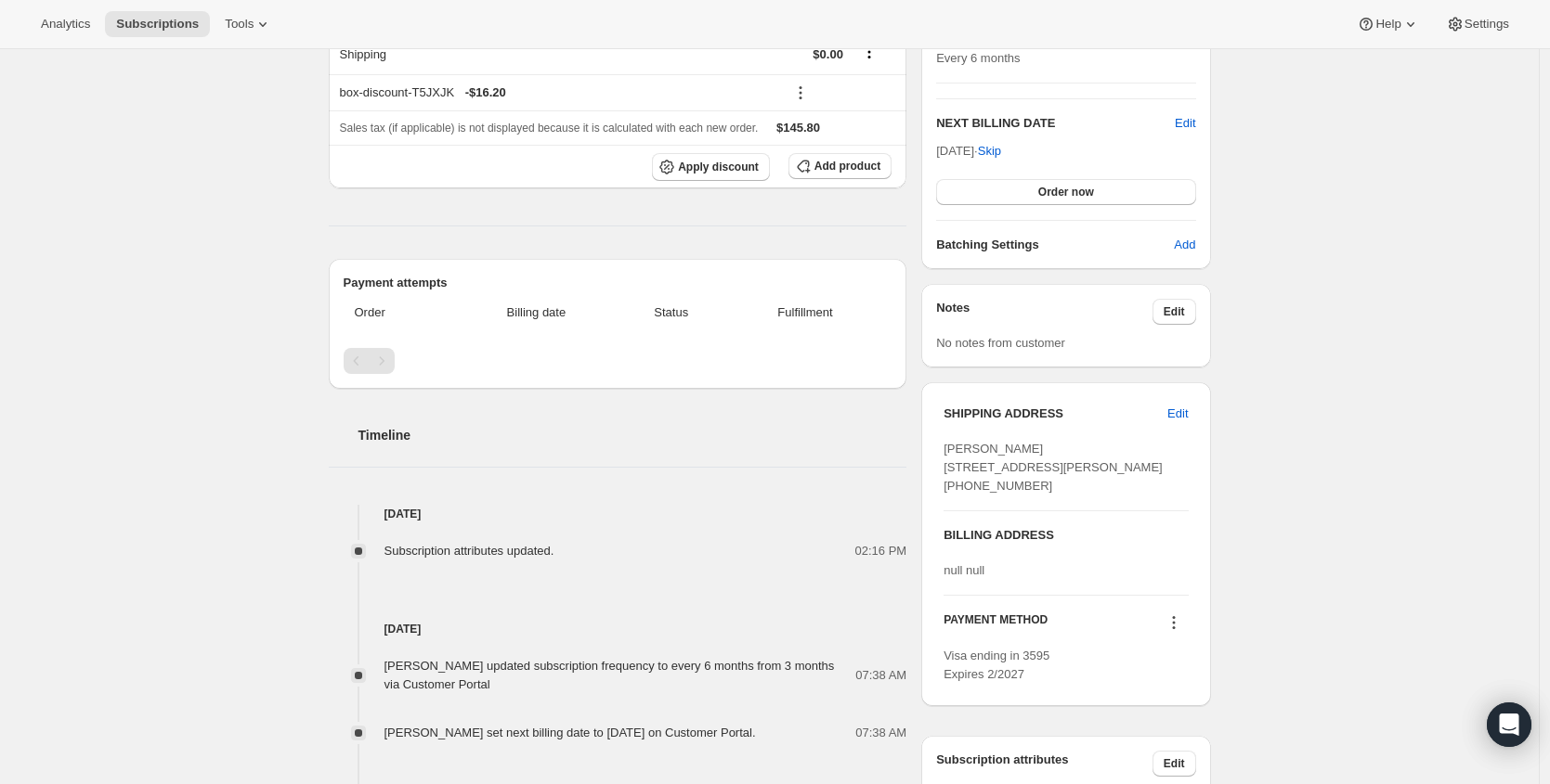
scroll to position [151, 0]
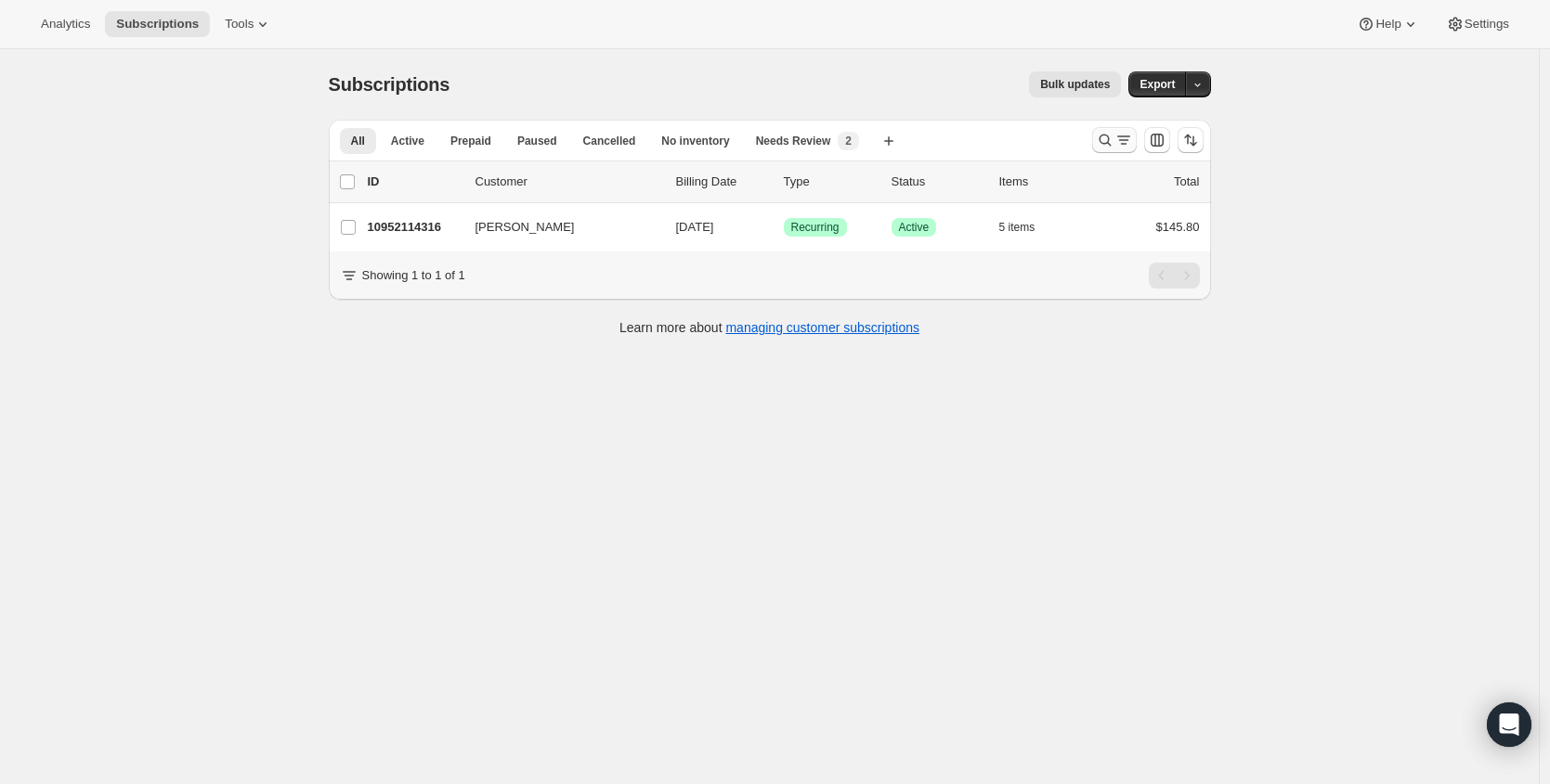
click at [1109, 146] on icon "Search and filter results" at bounding box center [1105, 140] width 19 height 19
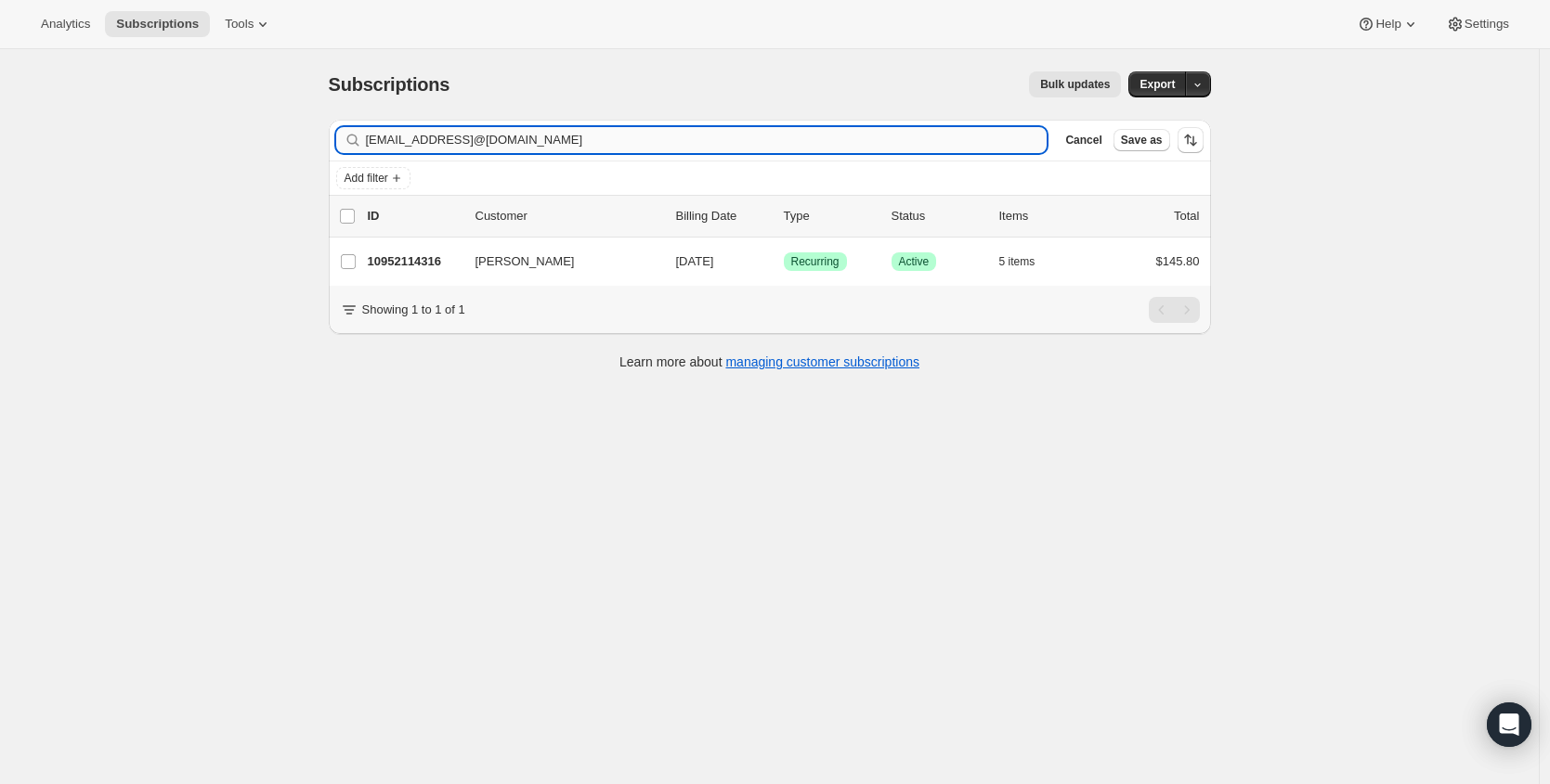
click at [738, 144] on input "angelasaoud@gmail.comedstheman87@hotmail.com" at bounding box center [707, 140] width 682 height 26
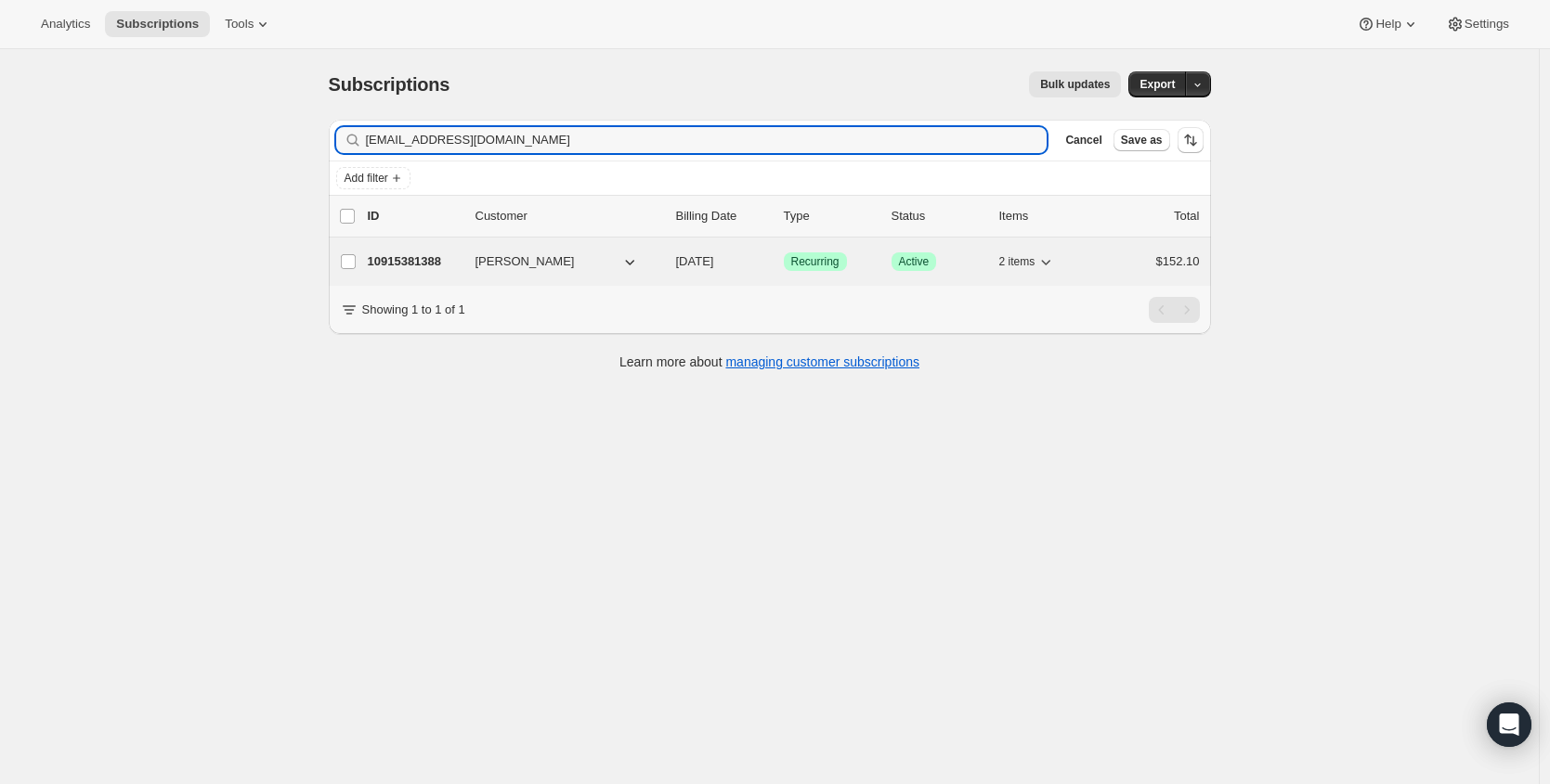
type input "edstheman87@hotmail.com"
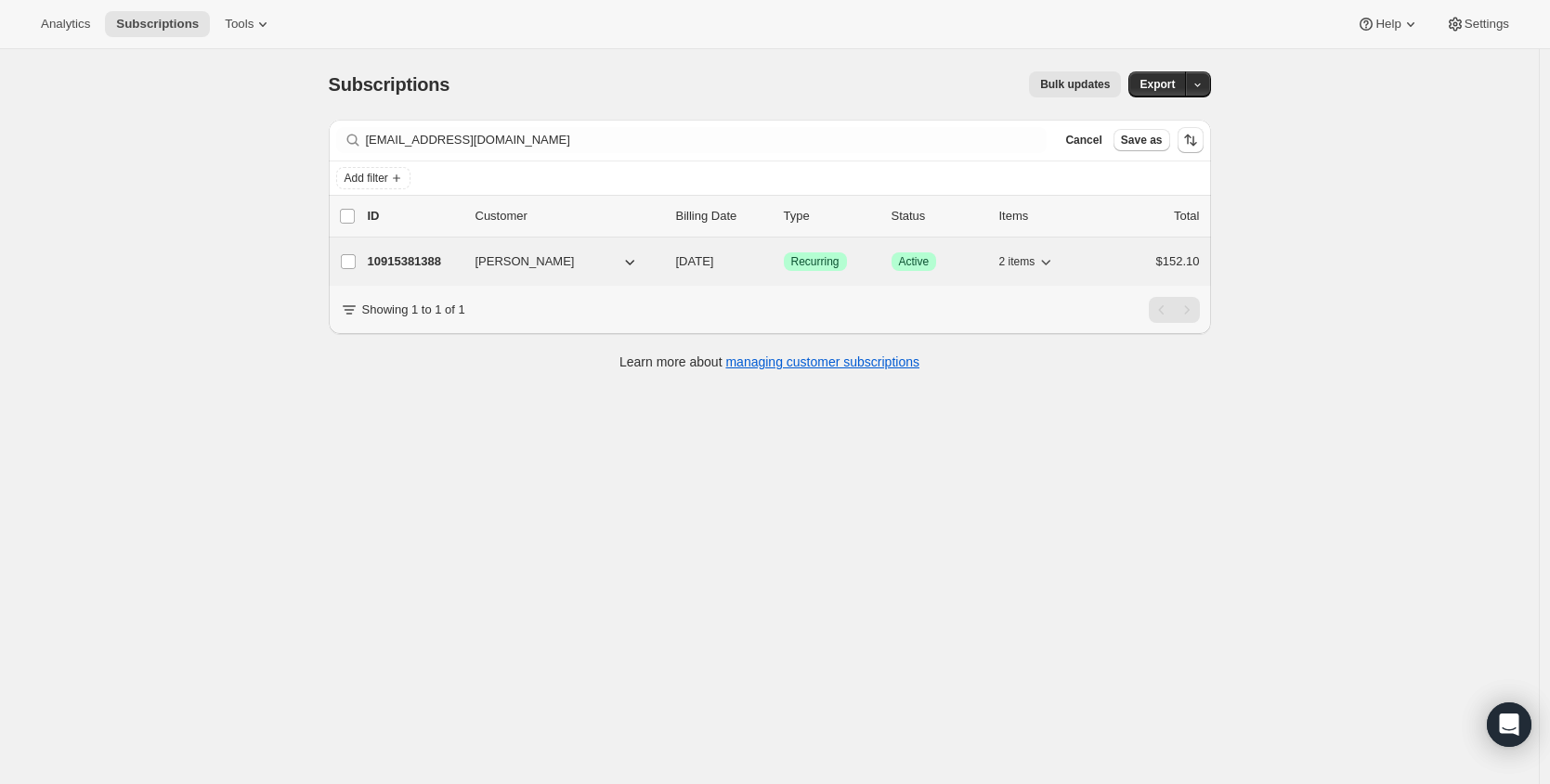
click at [401, 259] on p "10915381388" at bounding box center [414, 261] width 93 height 19
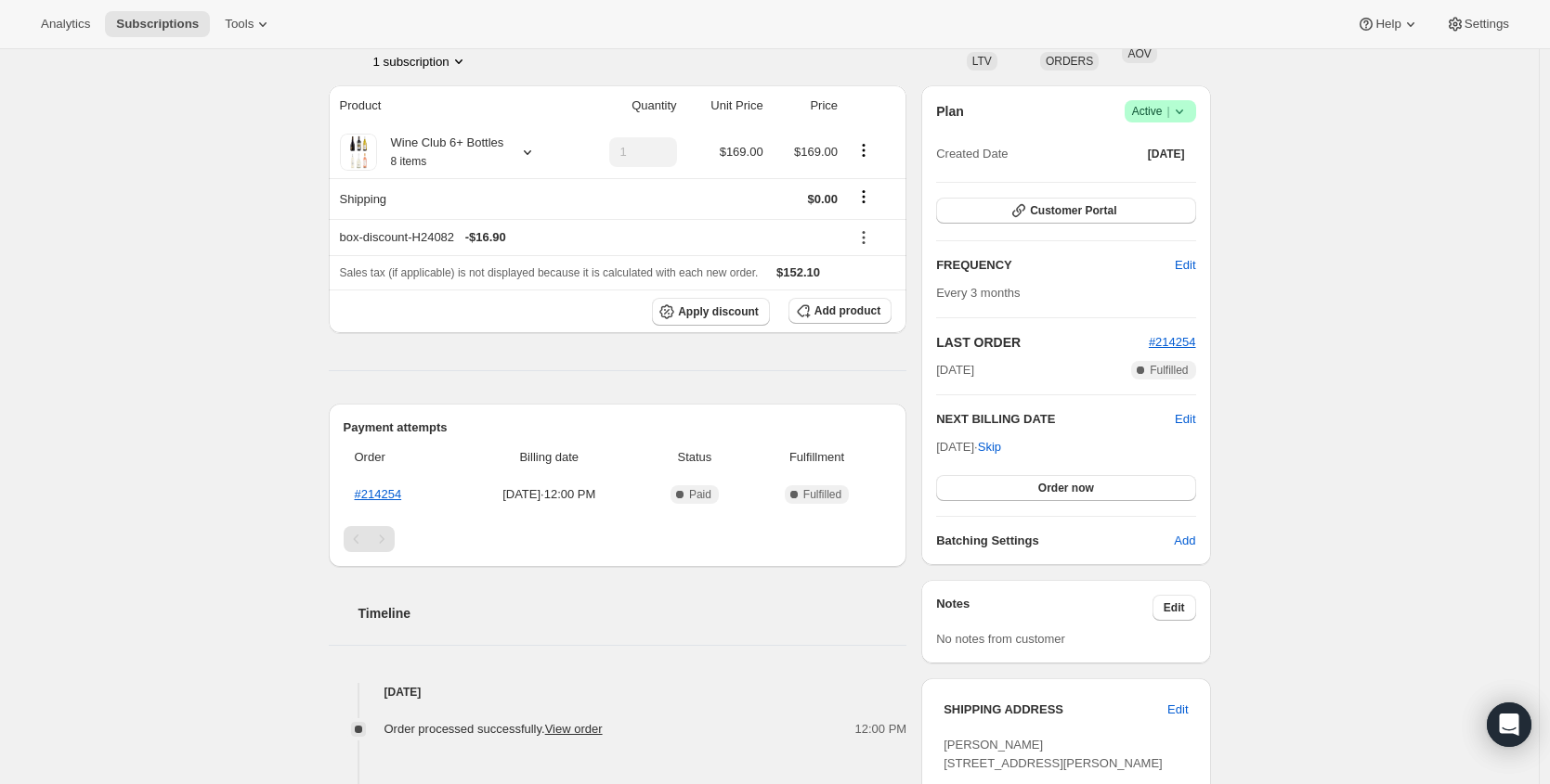
scroll to position [153, 0]
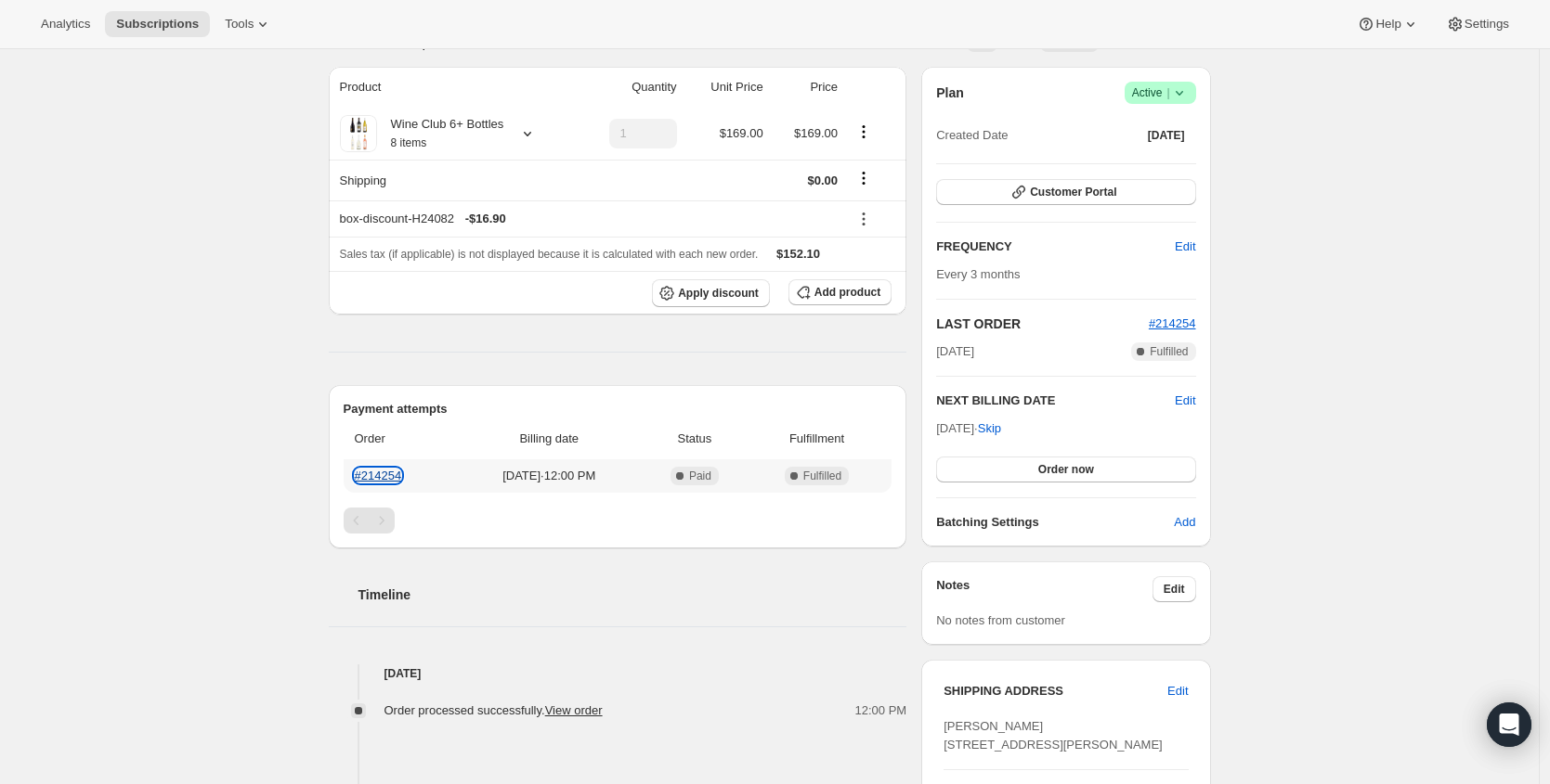
click at [372, 479] on link "#214254" at bounding box center [378, 475] width 48 height 14
